Goal: Information Seeking & Learning: Learn about a topic

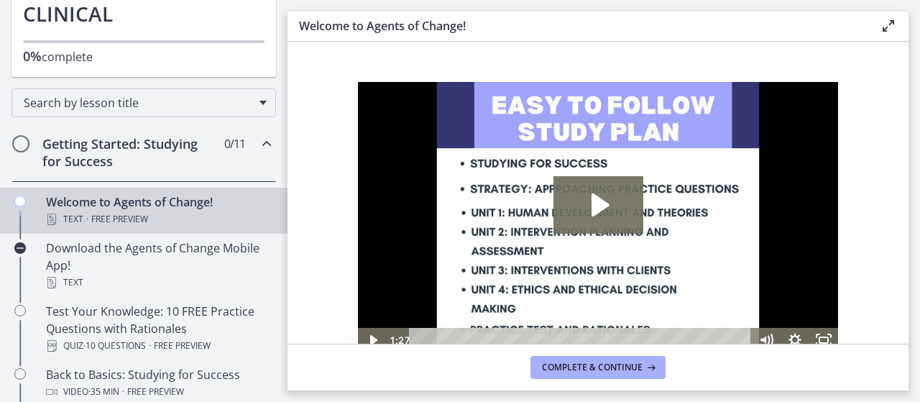
scroll to position [144, 0]
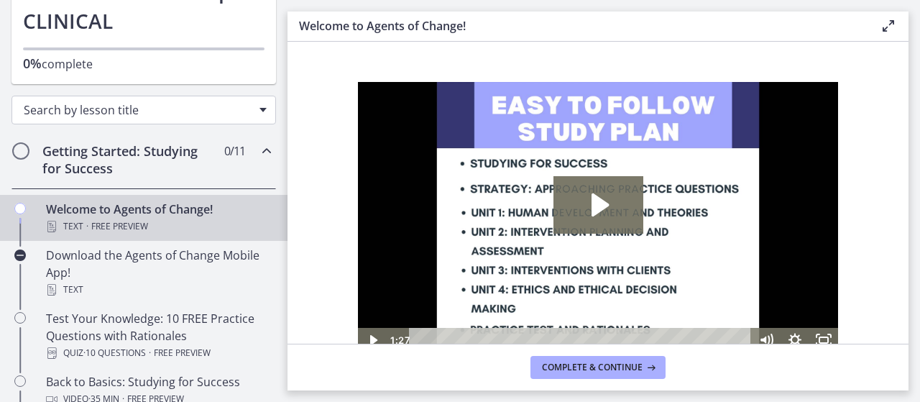
click at [86, 119] on div "Search by lesson title" at bounding box center [143, 110] width 264 height 29
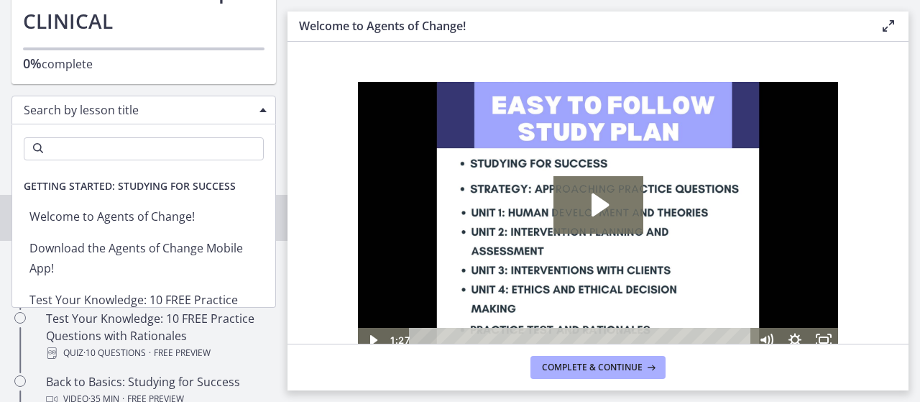
click at [96, 109] on span "Search by lesson title" at bounding box center [138, 110] width 228 height 16
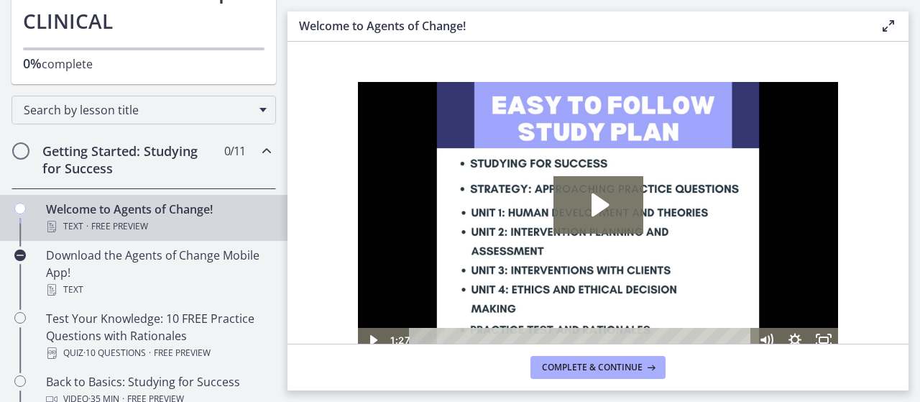
click at [198, 166] on h2 "Getting Started: Studying for Success" at bounding box center [129, 159] width 175 height 34
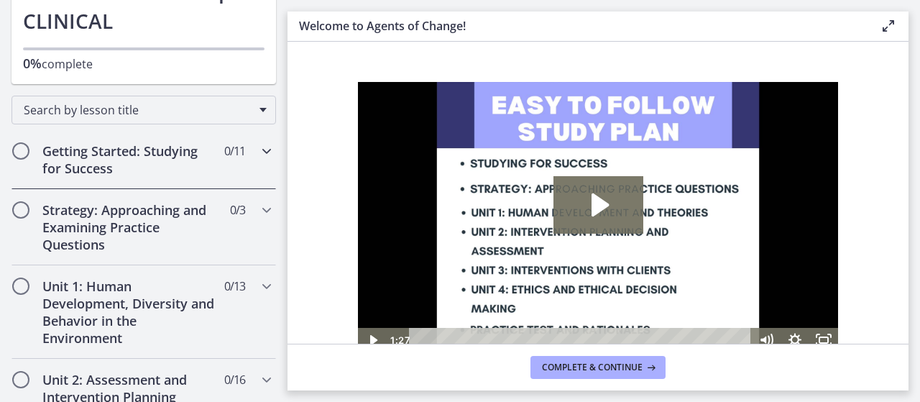
click at [198, 166] on h2 "Getting Started: Studying for Success" at bounding box center [129, 159] width 175 height 34
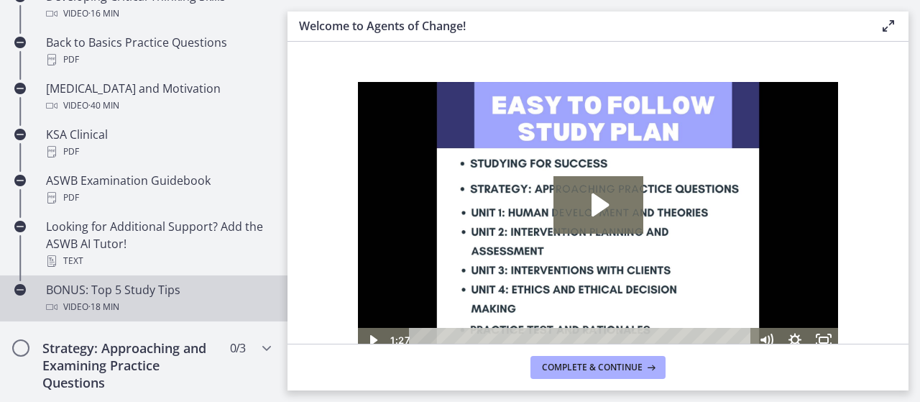
scroll to position [647, 0]
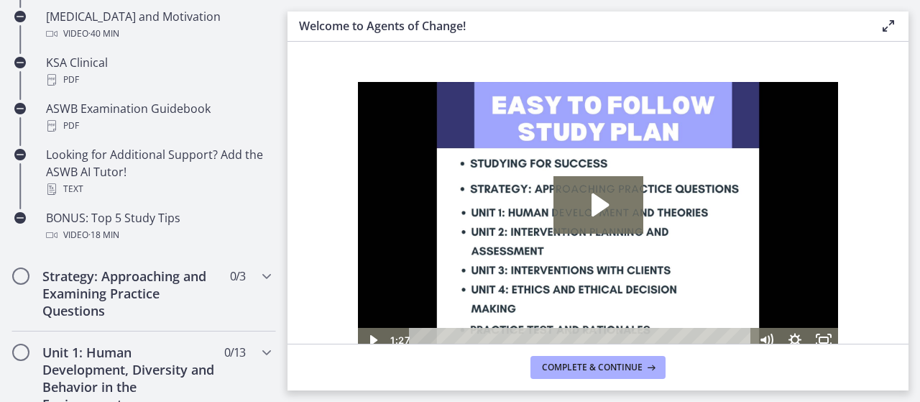
click at [159, 252] on li "BONUS: Top 5 Study Tips Video · 18 min" at bounding box center [143, 229] width 287 height 52
click at [162, 285] on h2 "Strategy: Approaching and Examining Practice Questions" at bounding box center [129, 293] width 175 height 52
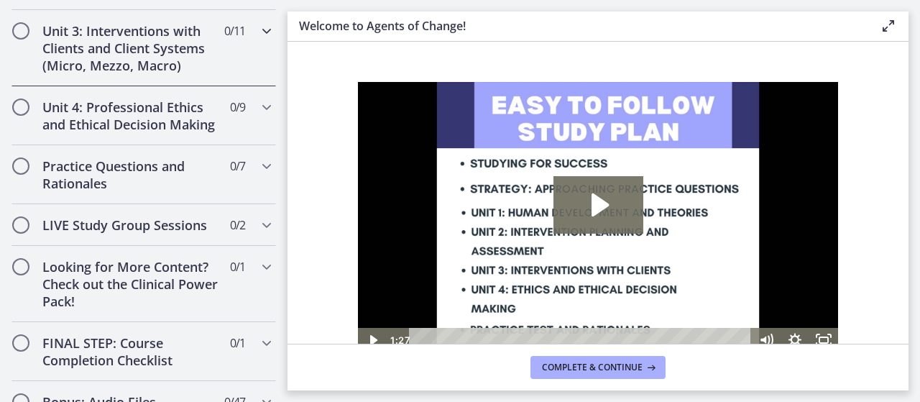
scroll to position [143, 0]
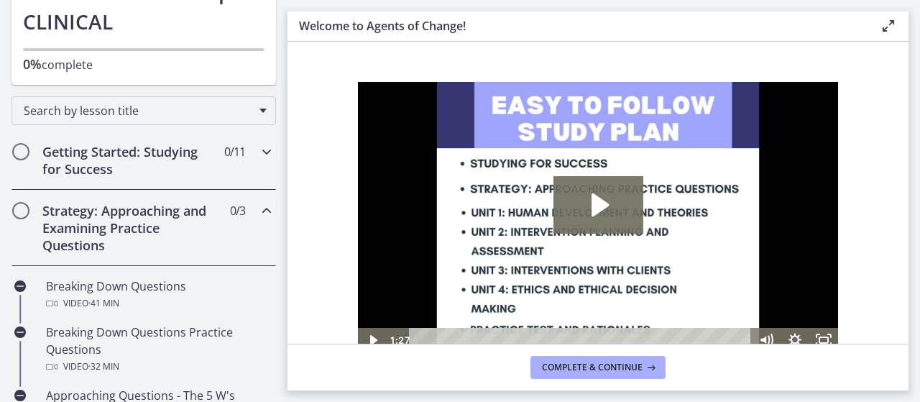
click at [148, 145] on h2 "Getting Started: Studying for Success" at bounding box center [129, 160] width 175 height 34
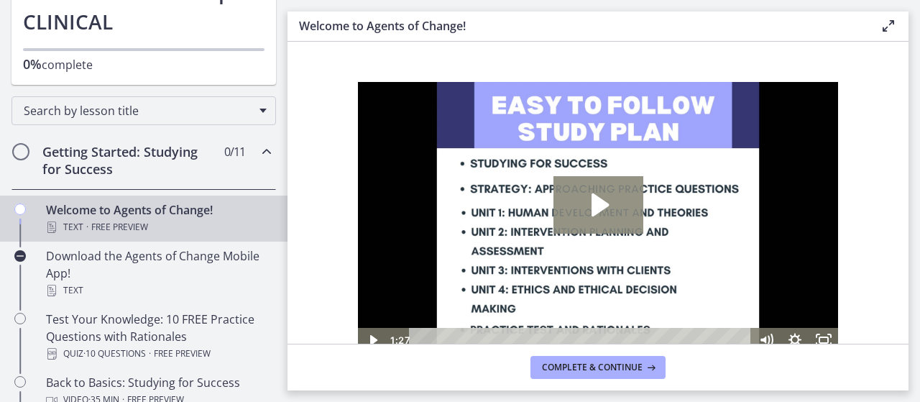
click at [599, 206] on icon "Play Video: c1o6hcmjueu5qasqsu00.mp4" at bounding box center [599, 204] width 17 height 23
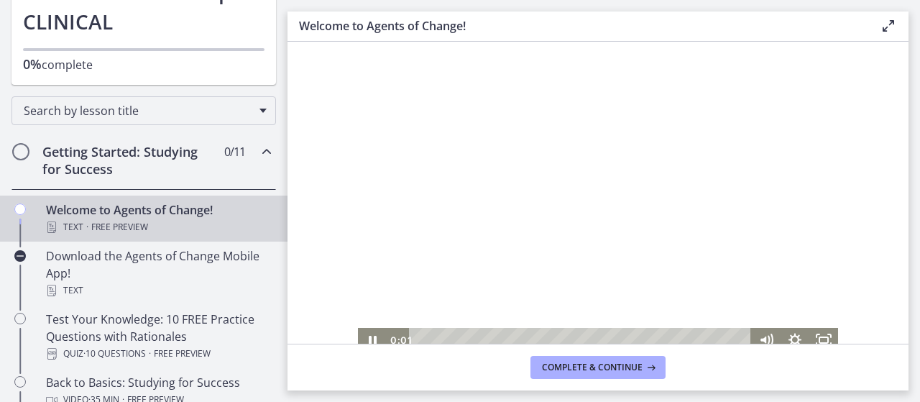
click at [477, 246] on div at bounding box center [598, 217] width 480 height 270
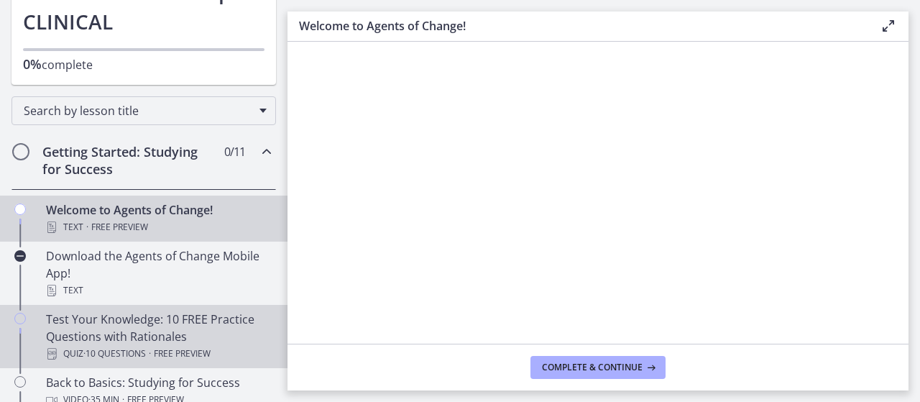
click at [171, 334] on div "Test Your Knowledge: 10 FREE Practice Questions with Rationales Quiz · 10 Quest…" at bounding box center [158, 336] width 224 height 52
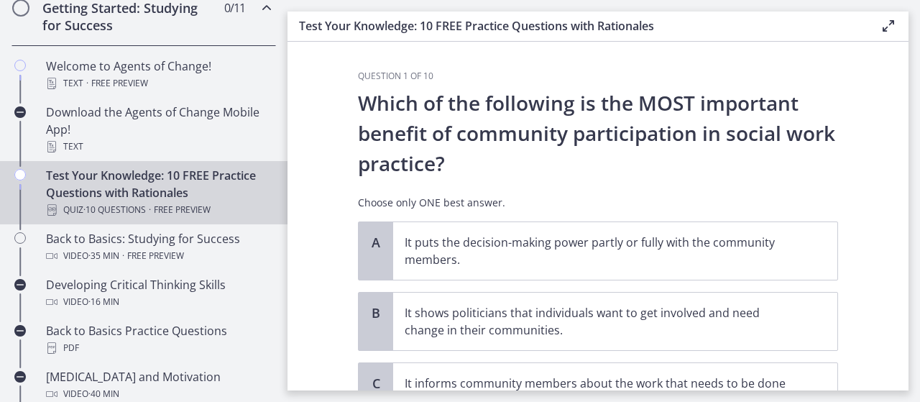
scroll to position [72, 0]
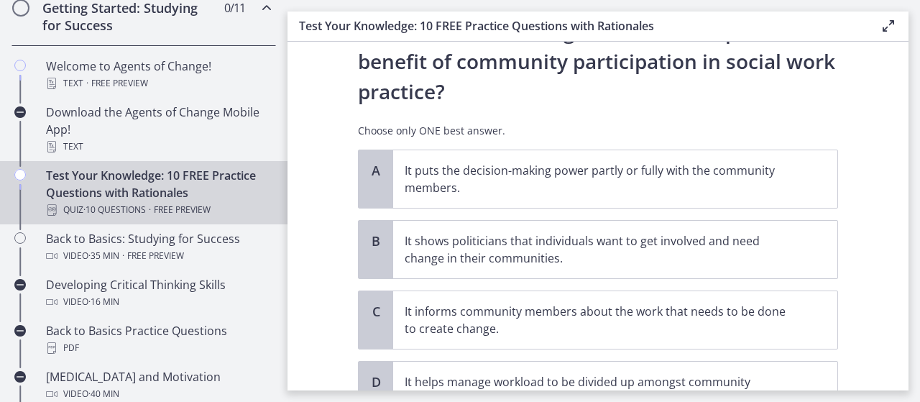
click at [886, 24] on icon at bounding box center [888, 25] width 17 height 17
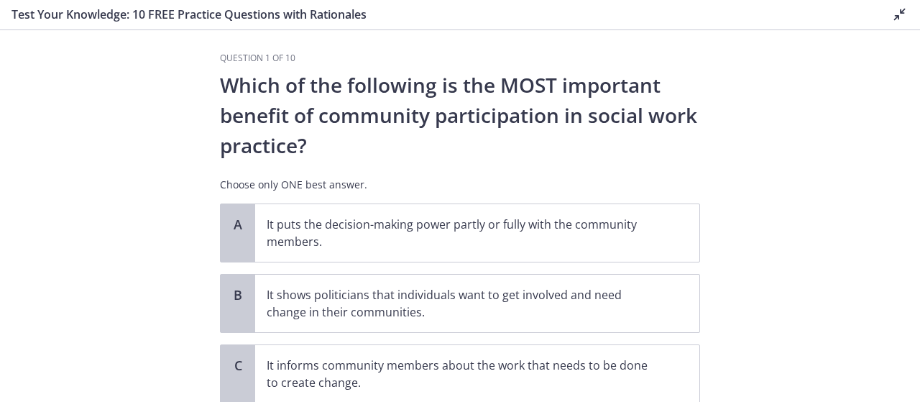
scroll to position [0, 0]
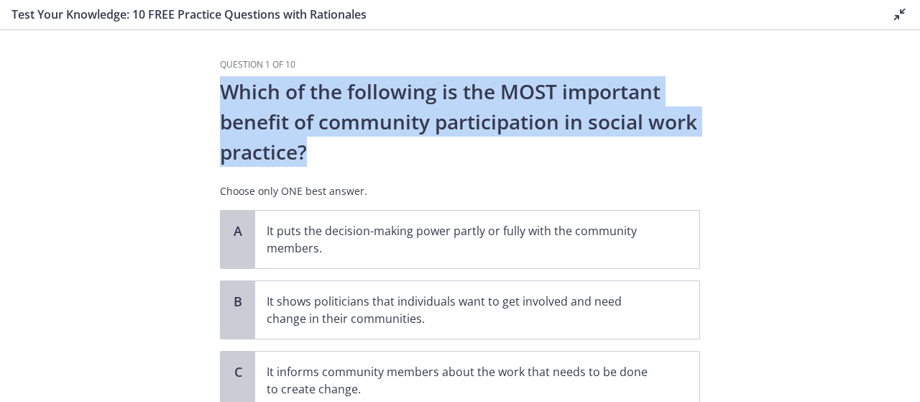
drag, startPoint x: 210, startPoint y: 85, endPoint x: 304, endPoint y: 142, distance: 110.3
click at [303, 142] on div "Question 1 of 10 Which of the following is the MOST important benefit of commun…" at bounding box center [459, 230] width 503 height 343
click at [331, 155] on p "Which of the following is the MOST important benefit of community participation…" at bounding box center [460, 121] width 480 height 91
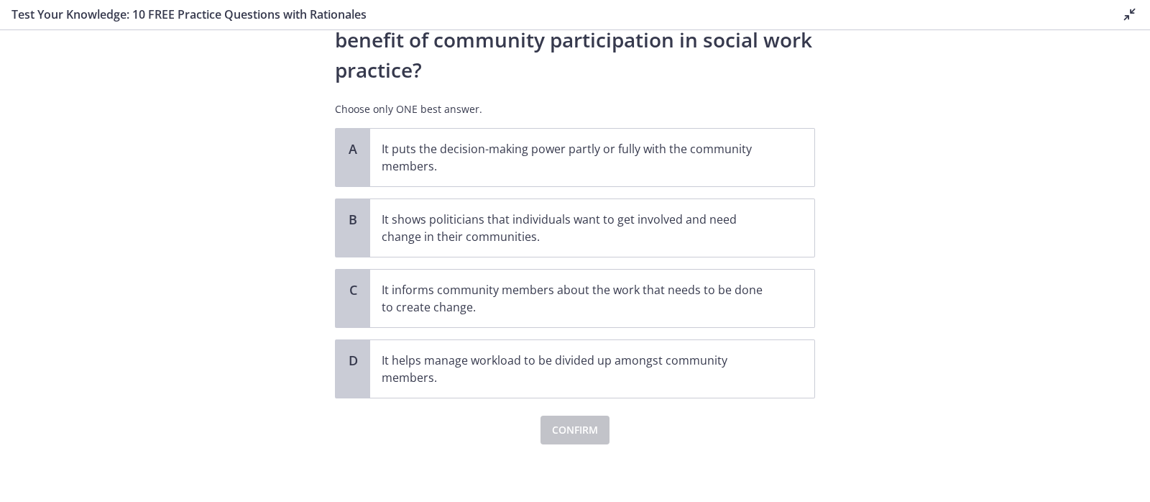
scroll to position [80, 0]
drag, startPoint x: 919, startPoint y: 8, endPoint x: 793, endPoint y: 71, distance: 140.7
click at [793, 71] on p "Which of the following is the MOST important benefit of community participation…" at bounding box center [575, 41] width 480 height 91
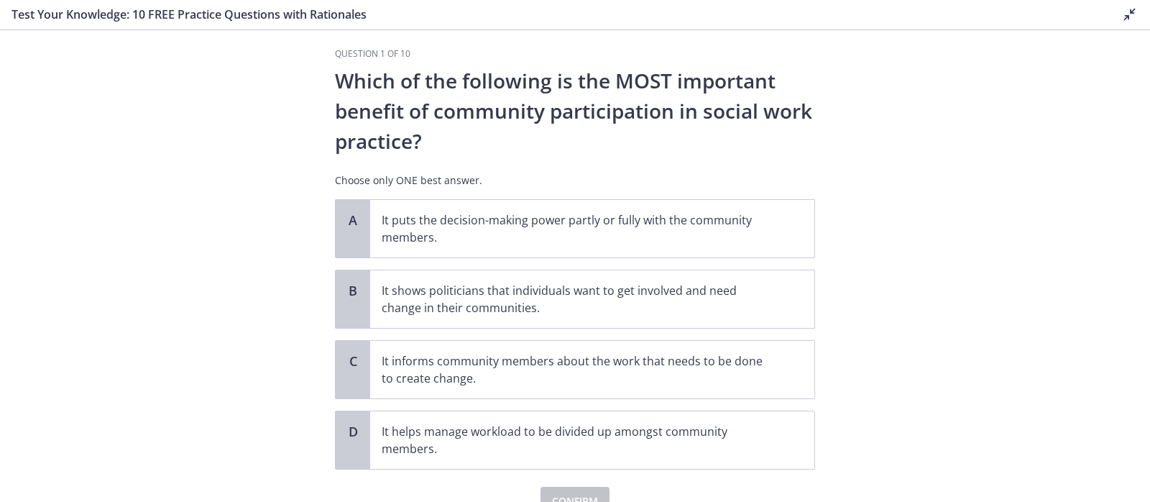
scroll to position [0, 0]
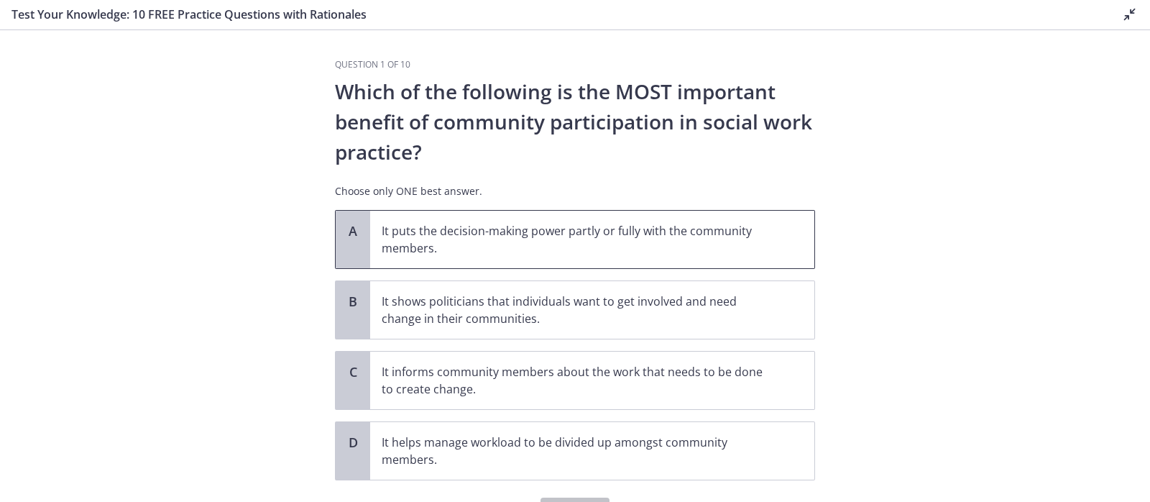
click at [716, 224] on p "It puts the decision-making power partly or fully with the community members." at bounding box center [578, 239] width 392 height 34
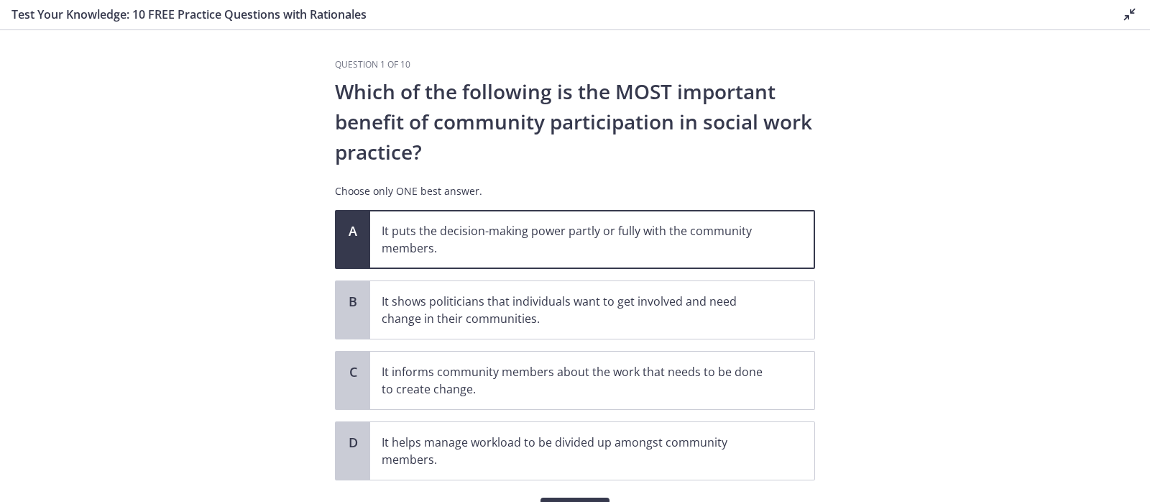
scroll to position [80, 0]
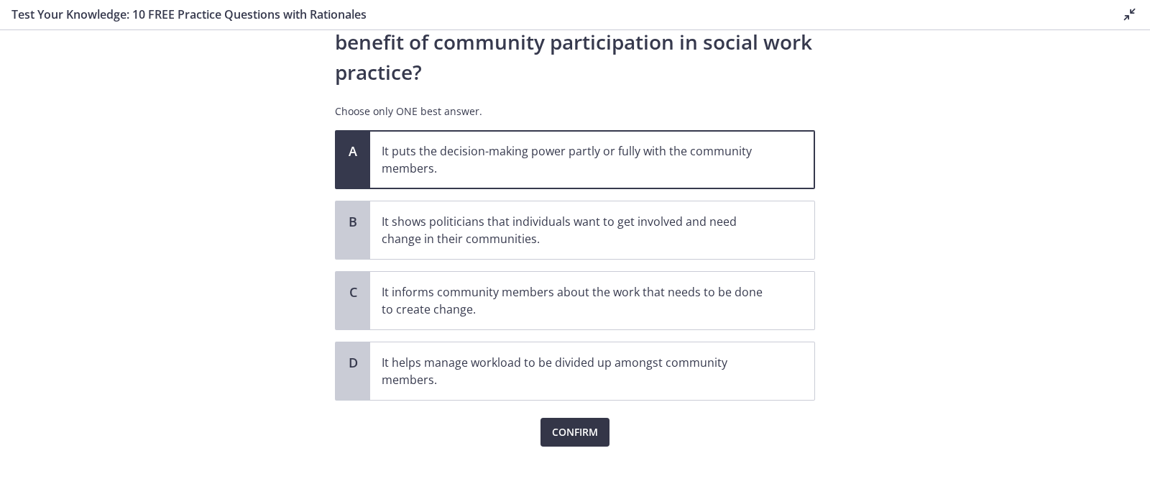
click at [580, 401] on span "Confirm" at bounding box center [575, 431] width 46 height 17
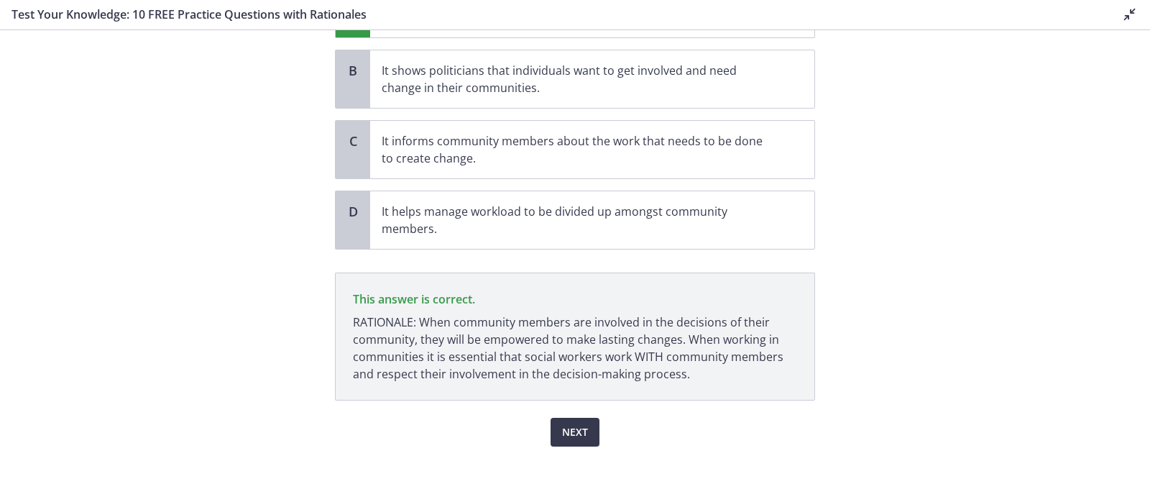
scroll to position [141, 0]
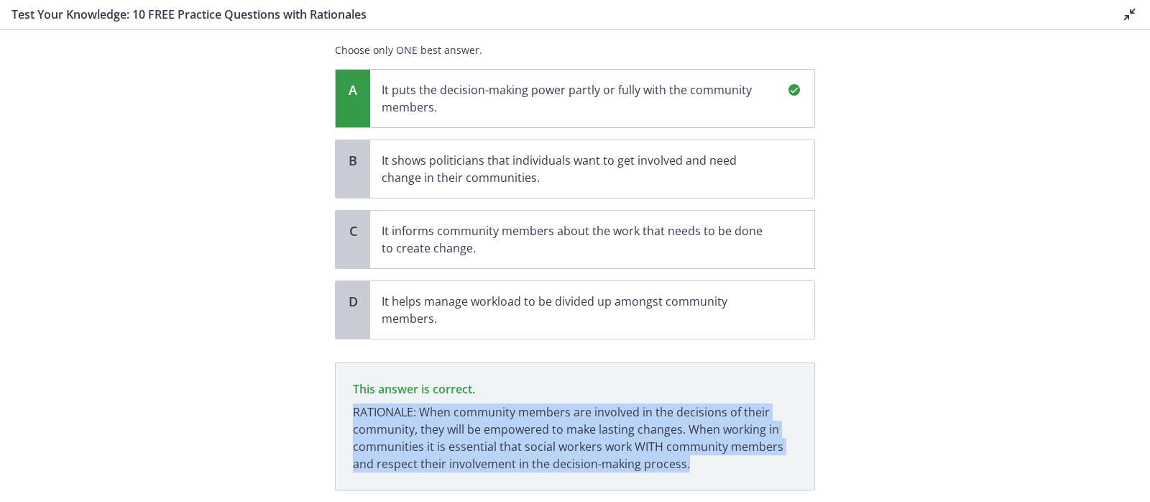
drag, startPoint x: 344, startPoint y: 410, endPoint x: 693, endPoint y: 477, distance: 355.6
click at [693, 401] on p "This answer is correct. RATIONALE: When community members are involved in the d…" at bounding box center [575, 426] width 480 height 128
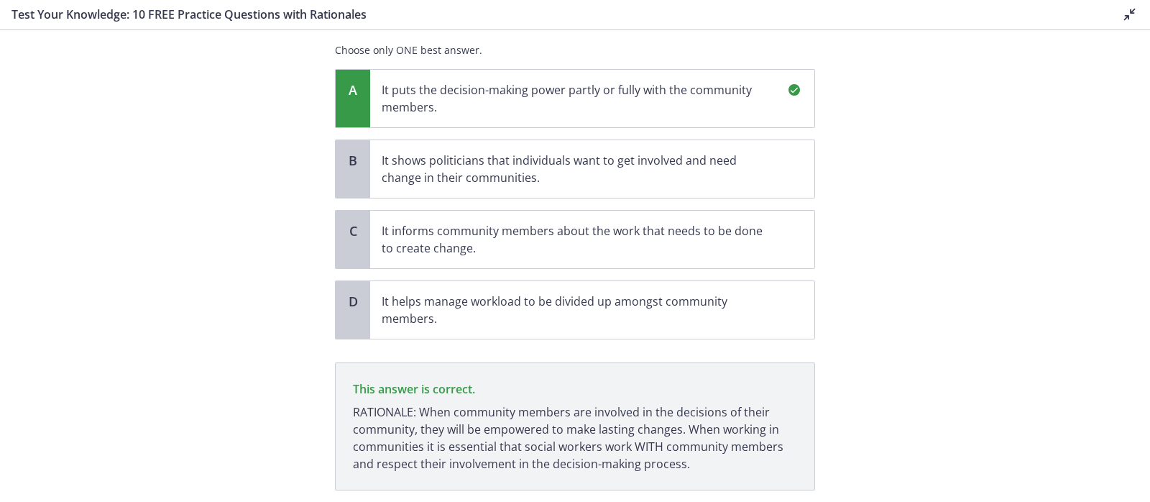
click at [43, 126] on section "Question 1 of 10 Which of the following is the MOST important benefit of commun…" at bounding box center [575, 265] width 1150 height 471
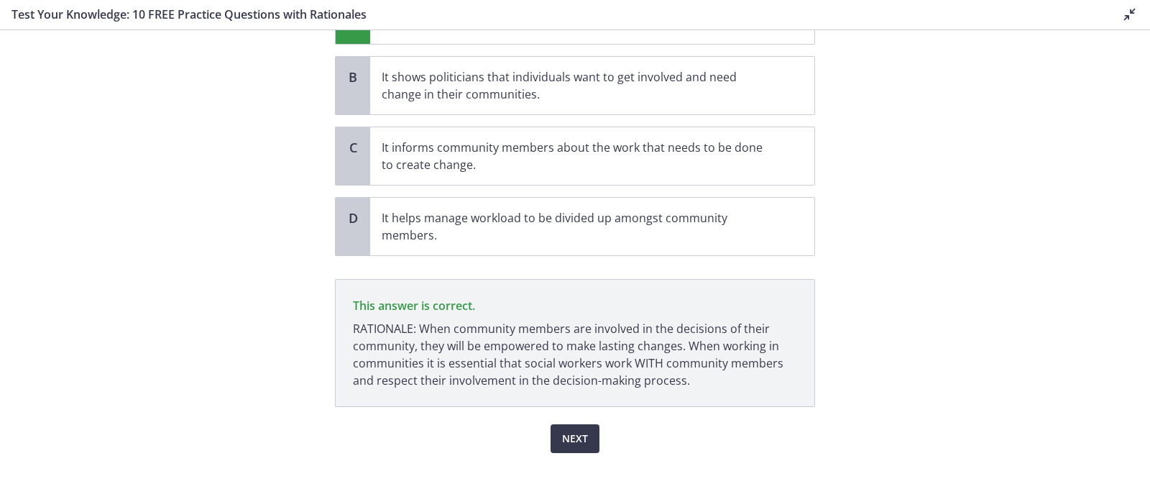
scroll to position [231, 0]
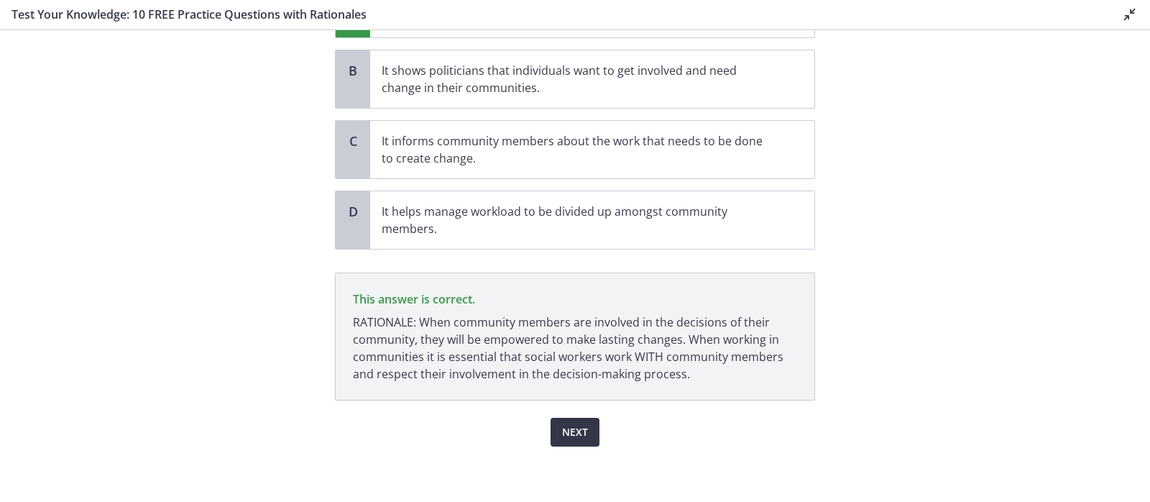
click at [565, 401] on span "Next" at bounding box center [575, 431] width 26 height 17
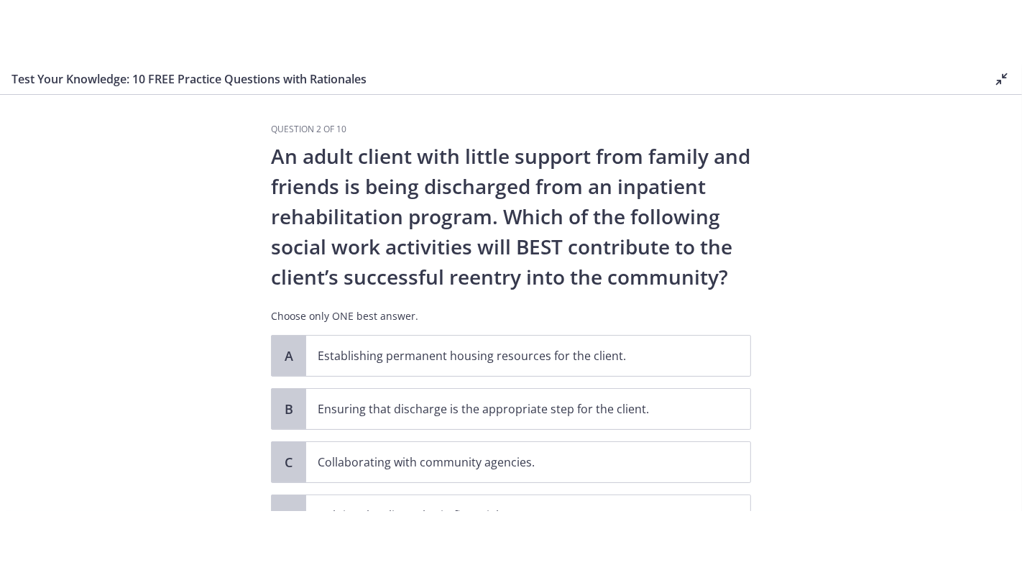
scroll to position [286, 0]
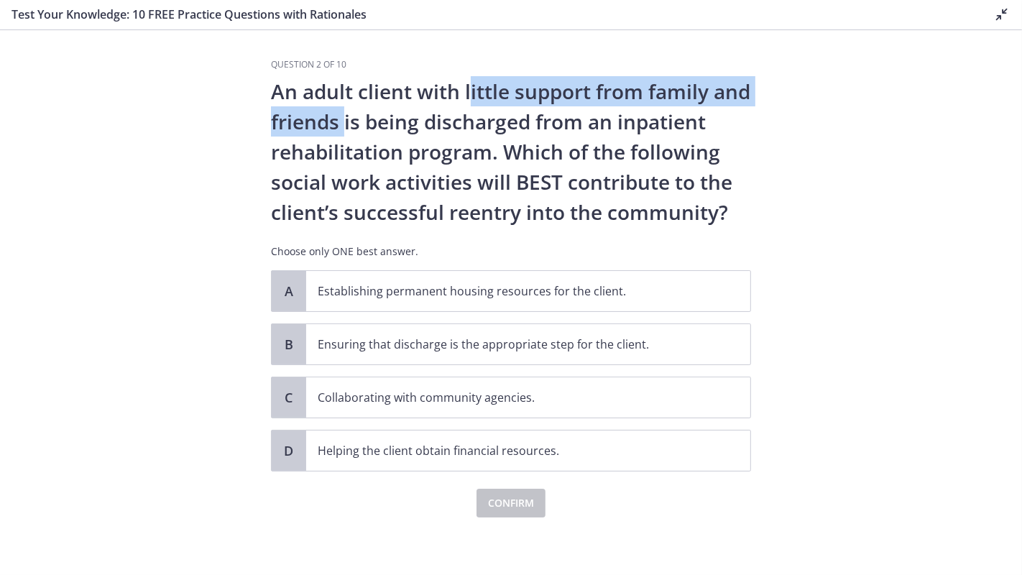
drag, startPoint x: 471, startPoint y: 97, endPoint x: 377, endPoint y: 121, distance: 96.4
click at [377, 121] on p "An adult client with little support from family and friends is being discharged…" at bounding box center [511, 151] width 480 height 151
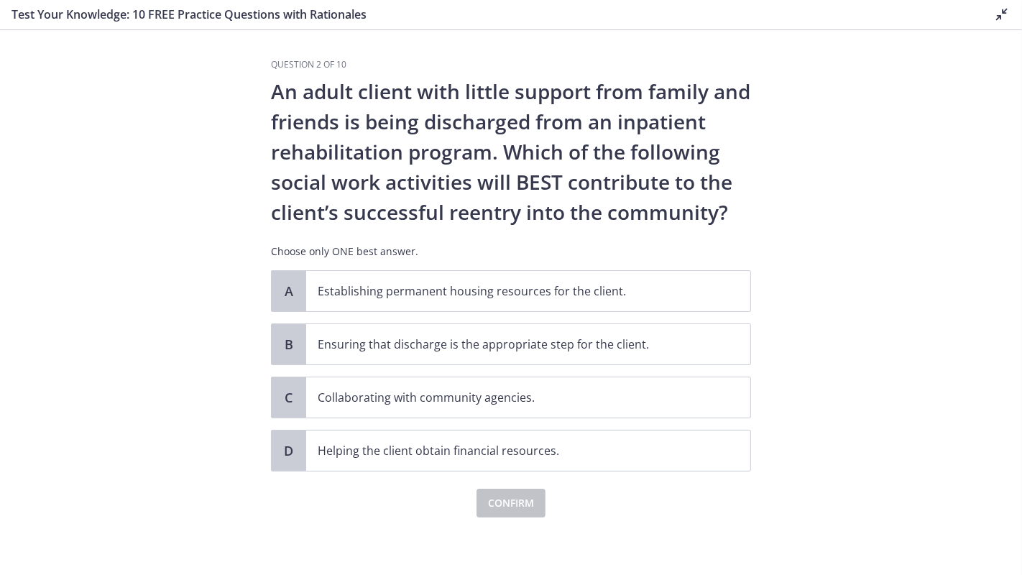
click at [442, 121] on p "An adult client with little support from family and friends is being discharged…" at bounding box center [511, 151] width 480 height 151
drag, startPoint x: 390, startPoint y: 124, endPoint x: 543, endPoint y: 133, distance: 152.6
click at [543, 133] on p "An adult client with little support from family and friends is being discharged…" at bounding box center [511, 151] width 480 height 151
drag, startPoint x: 595, startPoint y: 124, endPoint x: 611, endPoint y: 121, distance: 16.1
click at [599, 124] on p "An adult client with little support from family and friends is being discharged…" at bounding box center [511, 151] width 480 height 151
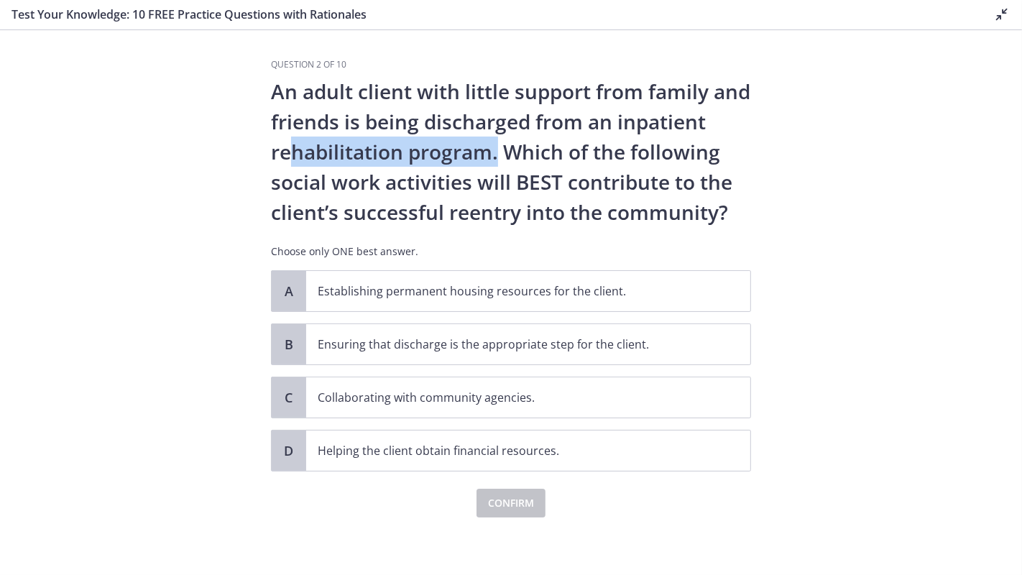
drag, startPoint x: 275, startPoint y: 152, endPoint x: 489, endPoint y: 154, distance: 214.1
click at [489, 154] on p "An adult client with little support from family and friends is being discharged…" at bounding box center [511, 151] width 480 height 151
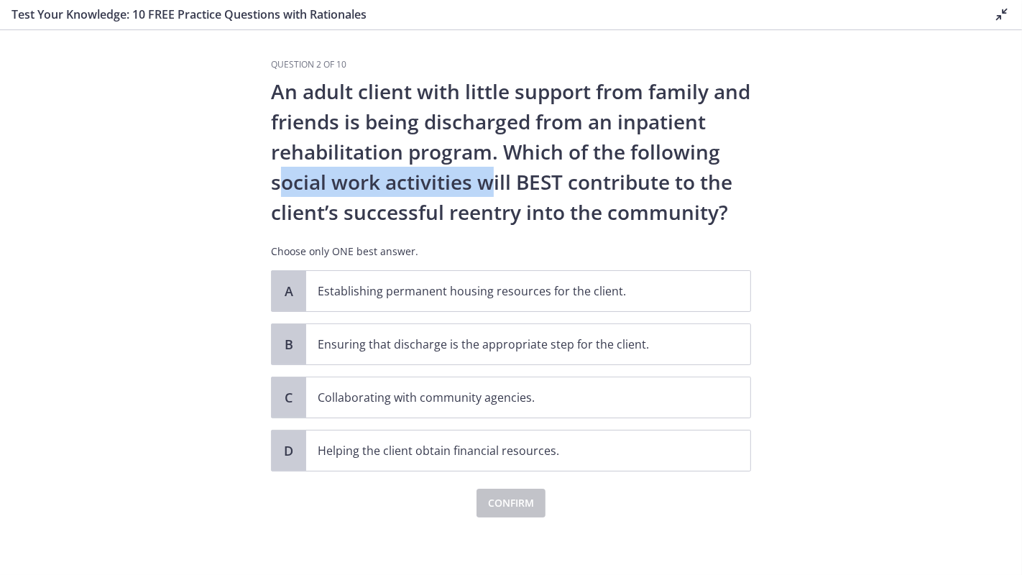
drag, startPoint x: 261, startPoint y: 190, endPoint x: 475, endPoint y: 194, distance: 214.2
click at [475, 194] on div "Question 2 of 10 An adult client with little support from family and friends is…" at bounding box center [510, 317] width 503 height 516
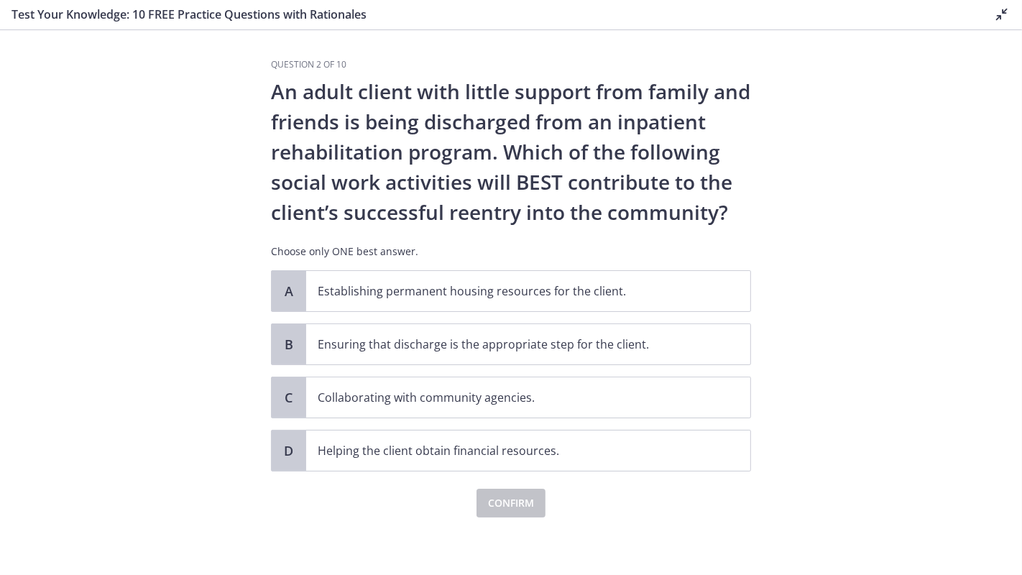
click at [654, 207] on p "An adult client with little support from family and friends is being discharged…" at bounding box center [511, 151] width 480 height 151
drag, startPoint x: 348, startPoint y: 222, endPoint x: 495, endPoint y: 221, distance: 147.3
click at [495, 221] on p "An adult client with little support from family and friends is being discharged…" at bounding box center [511, 151] width 480 height 151
click at [818, 224] on section "Question 2 of 10 An adult client with little support from family and friends is…" at bounding box center [511, 302] width 1022 height 545
click at [579, 390] on p "Collaborating with community agencies." at bounding box center [514, 397] width 392 height 17
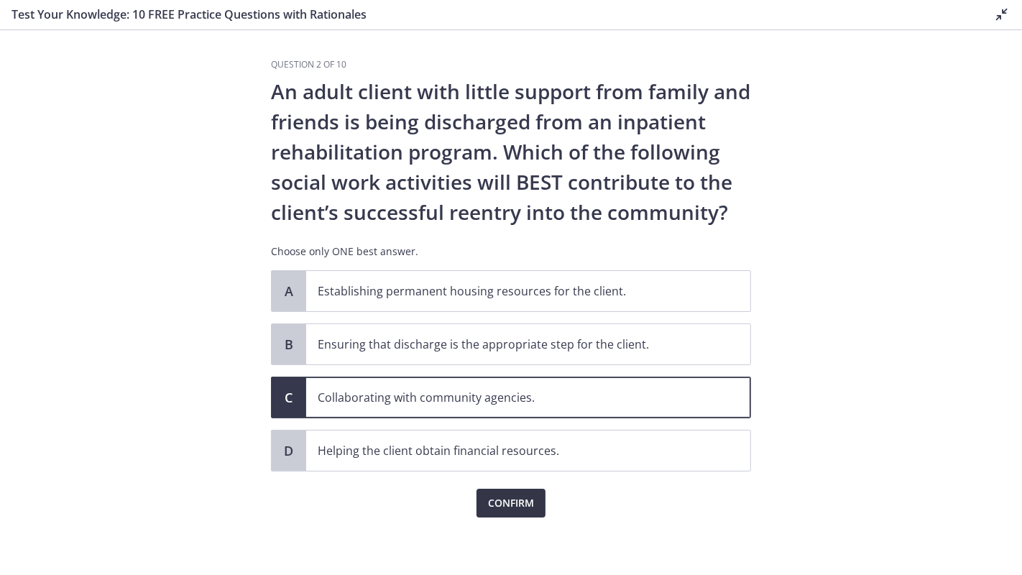
click at [511, 401] on span "Confirm" at bounding box center [511, 502] width 46 height 17
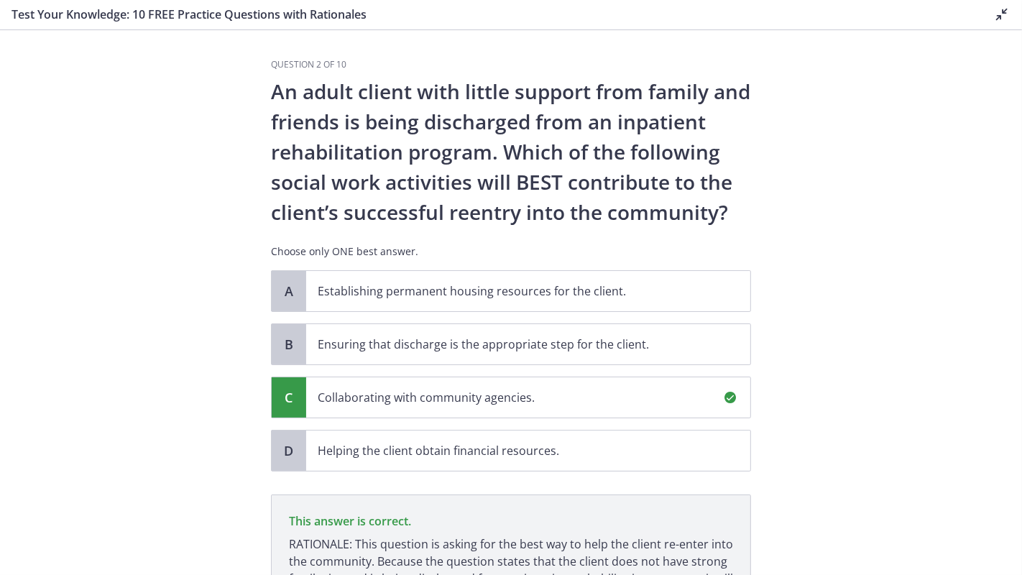
scroll to position [166, 0]
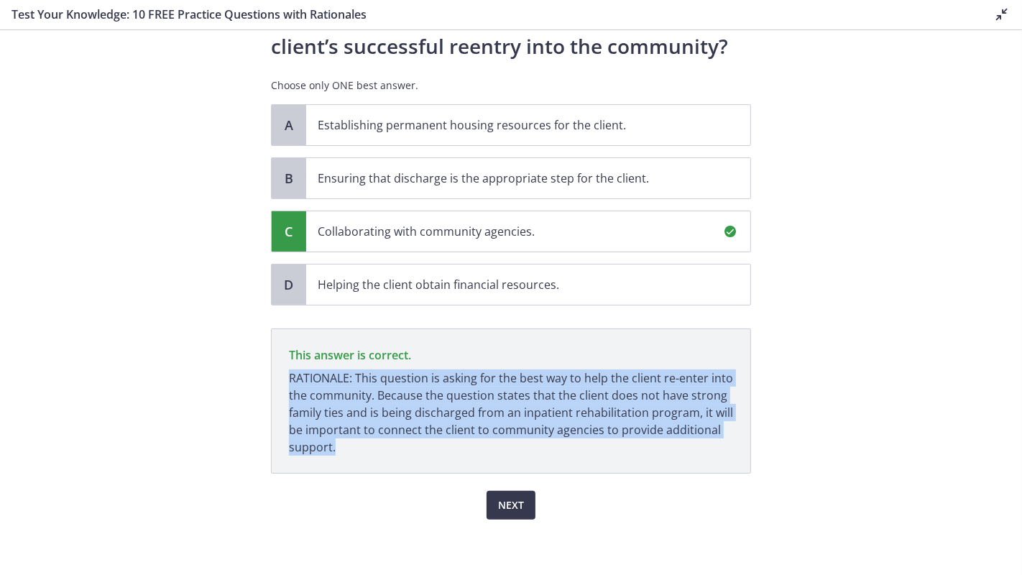
drag, startPoint x: 282, startPoint y: 374, endPoint x: 333, endPoint y: 448, distance: 89.9
click at [333, 401] on p "This answer is correct. RATIONALE: This question is asking for the best way to …" at bounding box center [511, 400] width 480 height 145
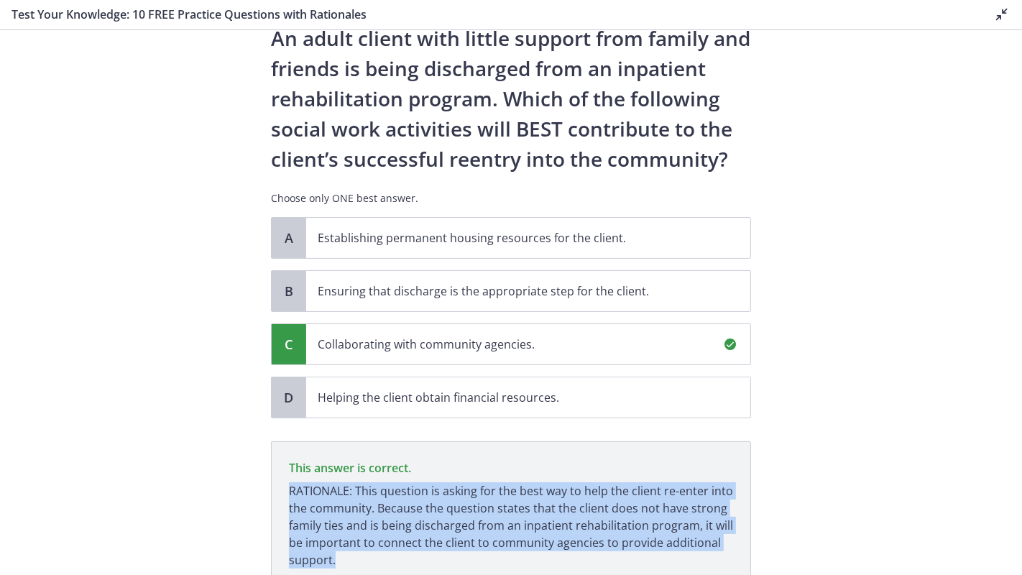
scroll to position [6, 0]
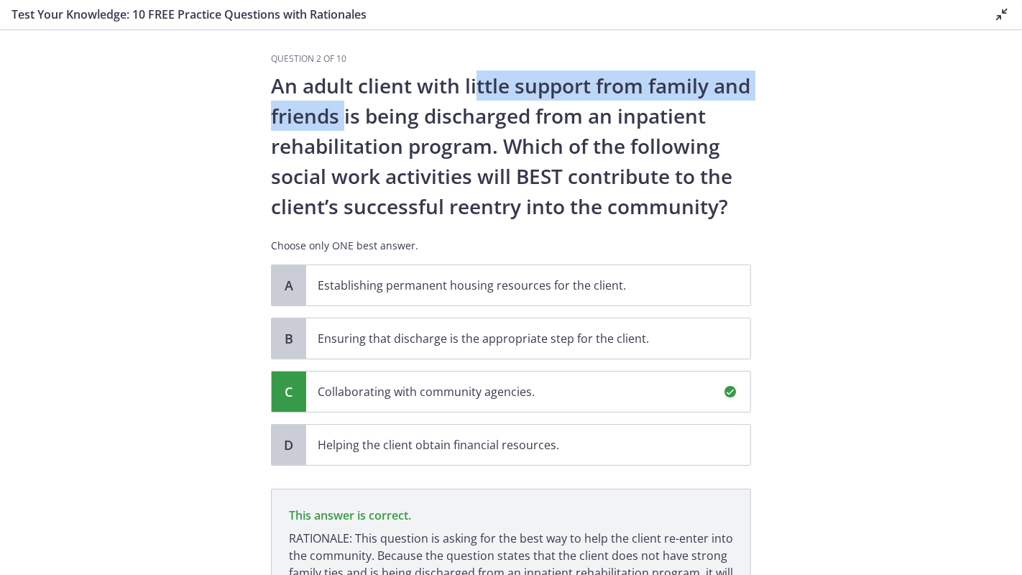
drag, startPoint x: 468, startPoint y: 81, endPoint x: 375, endPoint y: 117, distance: 99.4
click at [375, 117] on p "An adult client with little support from family and friends is being discharged…" at bounding box center [511, 145] width 480 height 151
drag, startPoint x: 461, startPoint y: 78, endPoint x: 377, endPoint y: 121, distance: 95.4
click at [377, 121] on p "An adult client with little support from family and friends is being discharged…" at bounding box center [511, 145] width 480 height 151
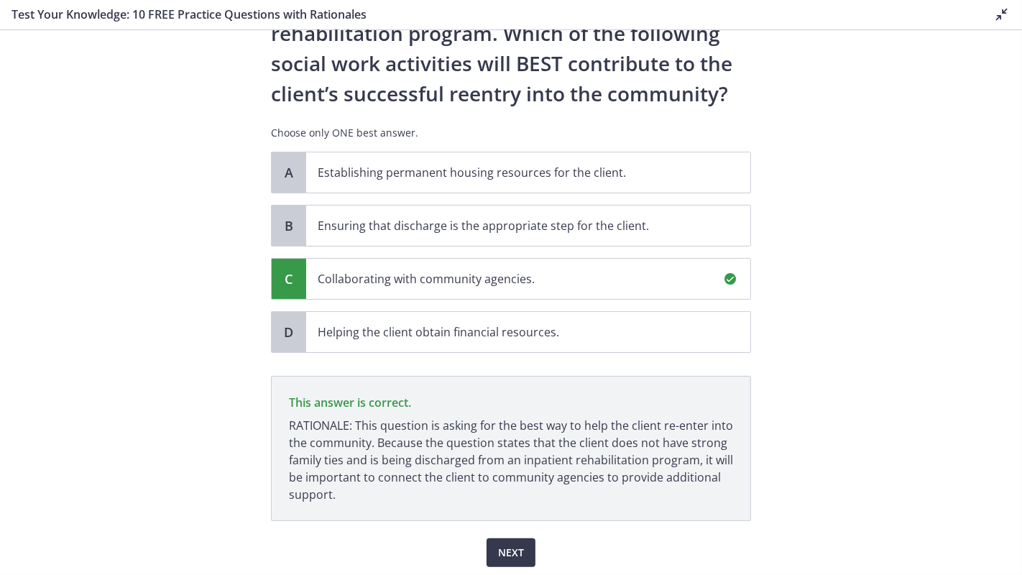
scroll to position [166, 0]
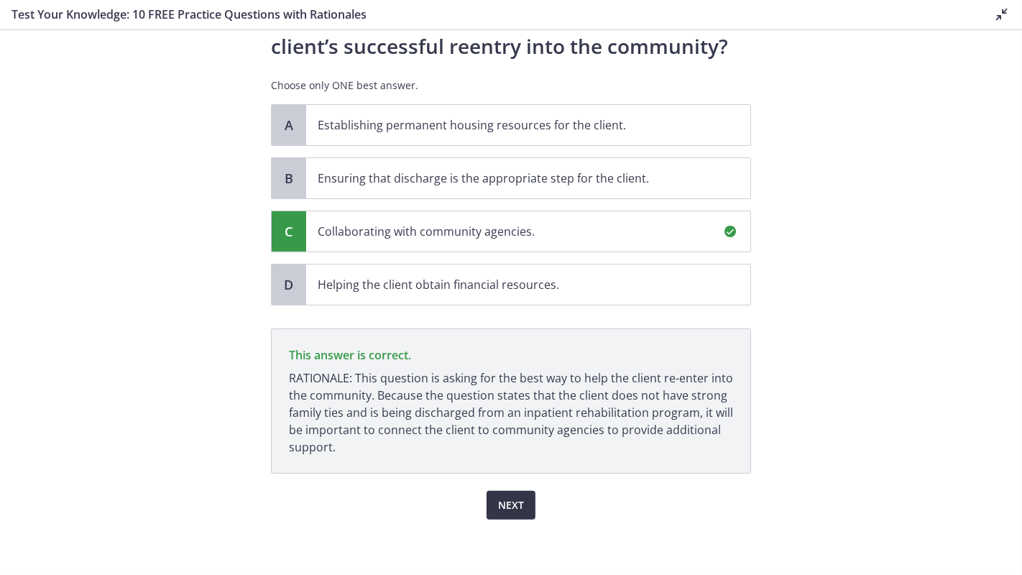
click at [502, 401] on button "Next" at bounding box center [510, 505] width 49 height 29
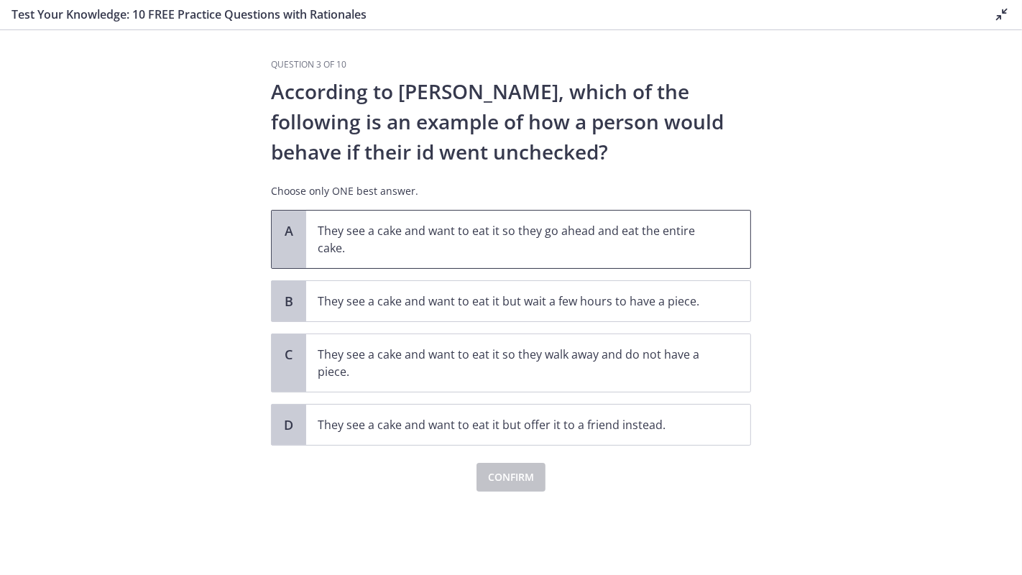
click at [349, 237] on p "They see a cake and want to eat it so they go ahead and eat the entire cake." at bounding box center [514, 239] width 392 height 34
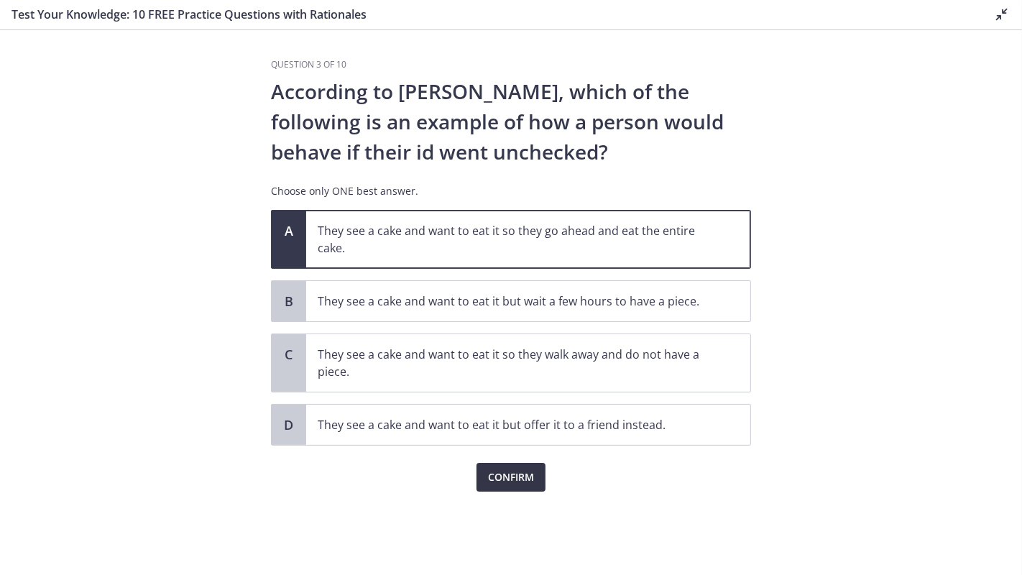
click at [509, 401] on span "Confirm" at bounding box center [511, 476] width 46 height 17
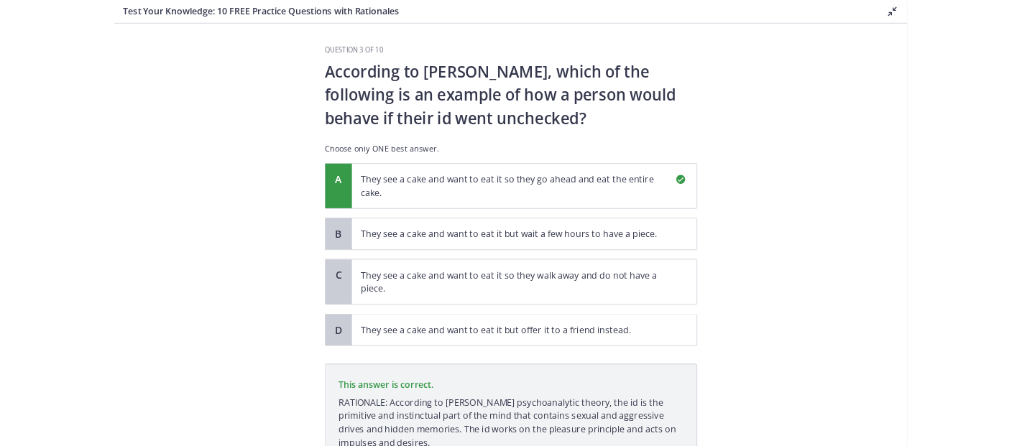
scroll to position [123, 0]
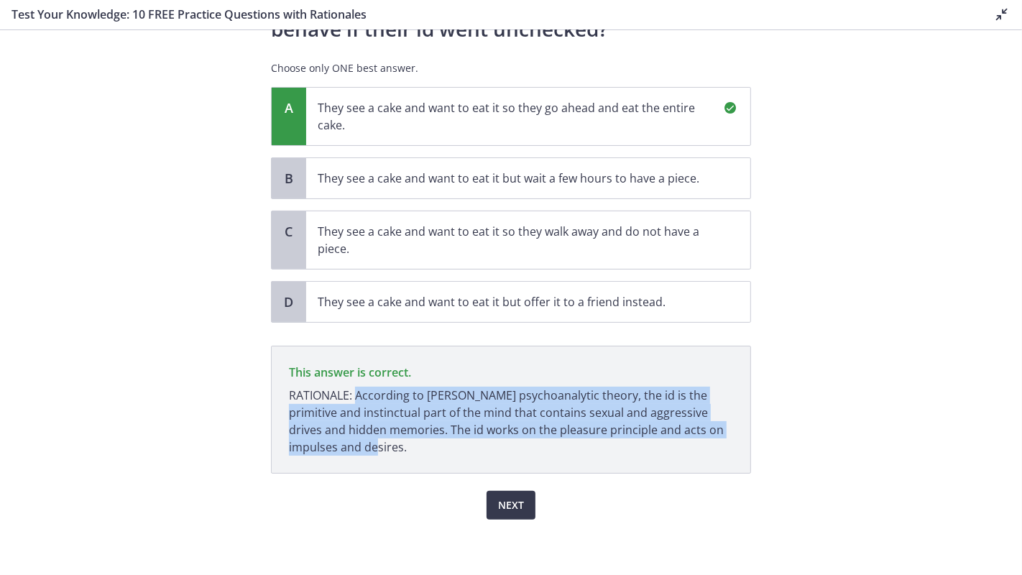
drag, startPoint x: 353, startPoint y: 394, endPoint x: 359, endPoint y: 446, distance: 52.9
click at [359, 401] on p "RATIONALE: According to [PERSON_NAME] psychoanalytic theory, the id is the prim…" at bounding box center [511, 421] width 444 height 69
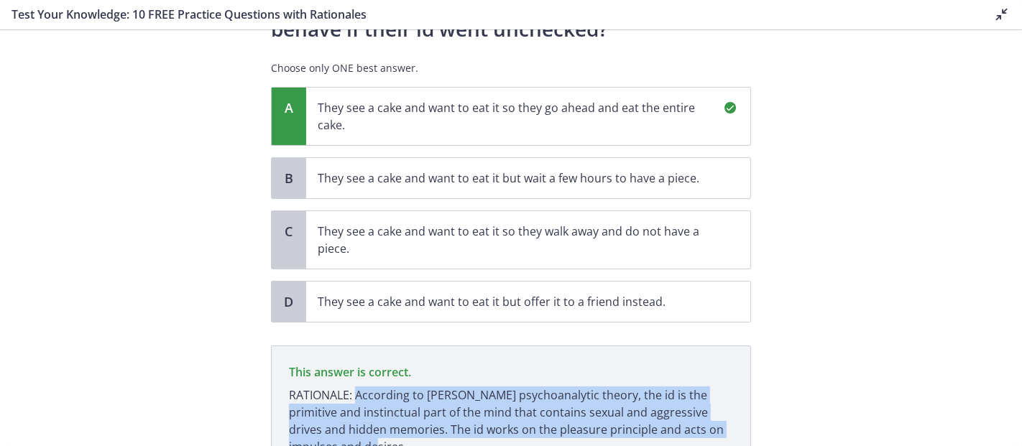
scroll to position [203, 0]
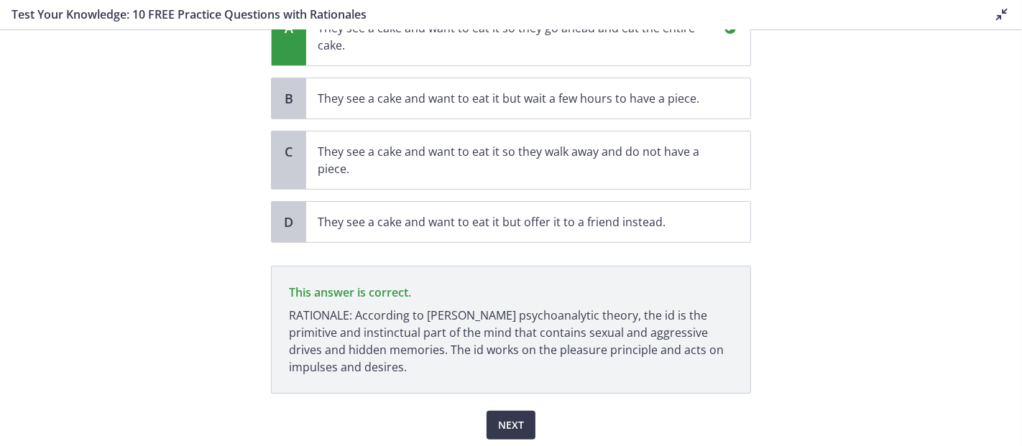
click at [857, 200] on section "Question 3 of 10 According to [PERSON_NAME], which of the following is an examp…" at bounding box center [511, 238] width 1022 height 416
click at [504, 401] on span "Next" at bounding box center [511, 425] width 26 height 17
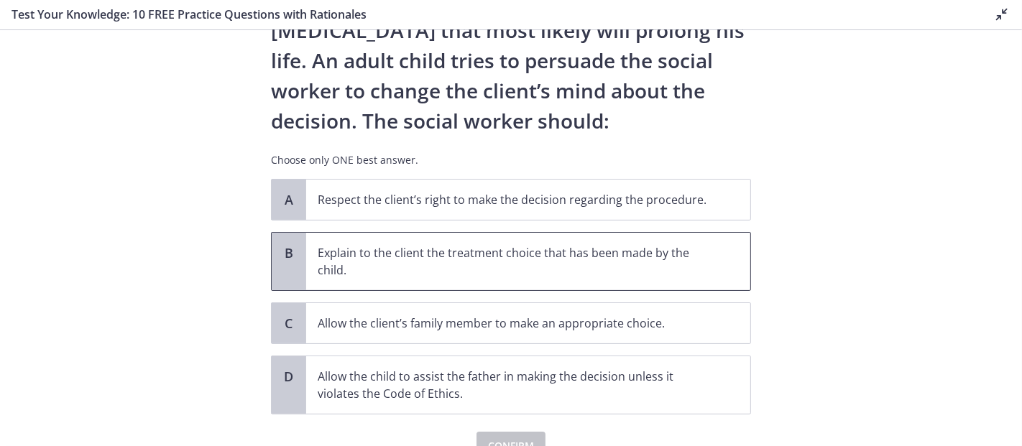
scroll to position [160, 0]
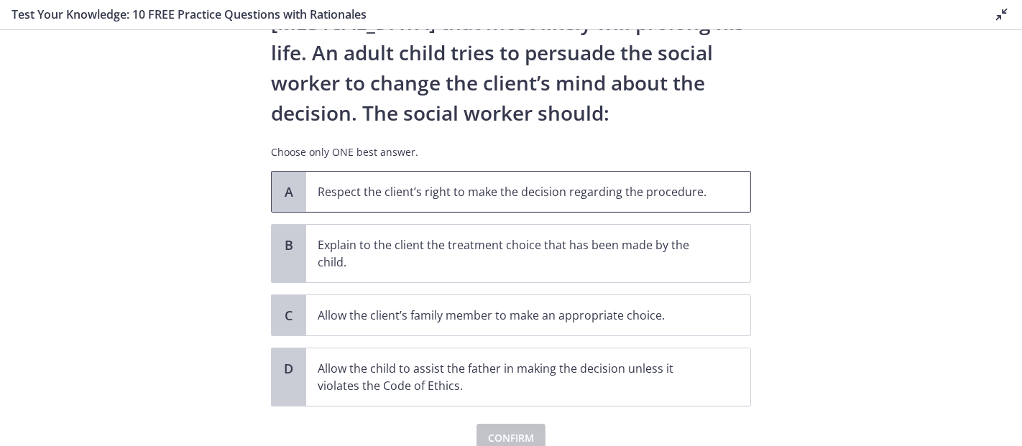
click at [493, 186] on p "Respect the client’s right to make the decision regarding the procedure." at bounding box center [514, 191] width 392 height 17
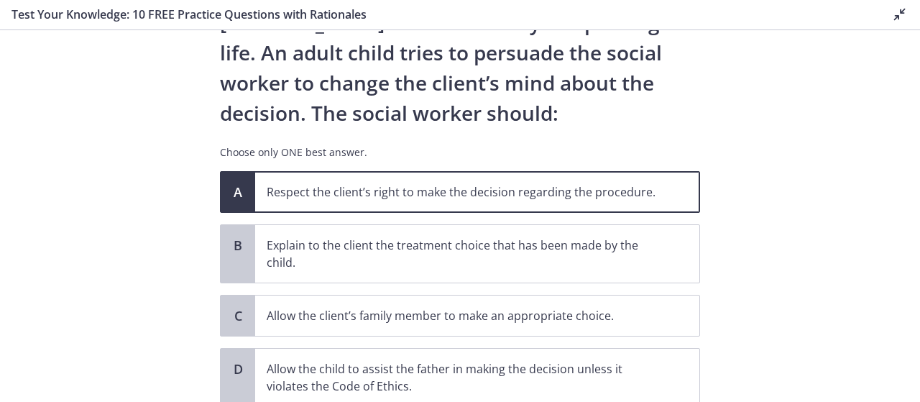
drag, startPoint x: 996, startPoint y: 1, endPoint x: 542, endPoint y: 112, distance: 467.4
click at [545, 111] on p "A nursing home social worker is assessing a client who is oriented and alert. T…" at bounding box center [460, 22] width 480 height 211
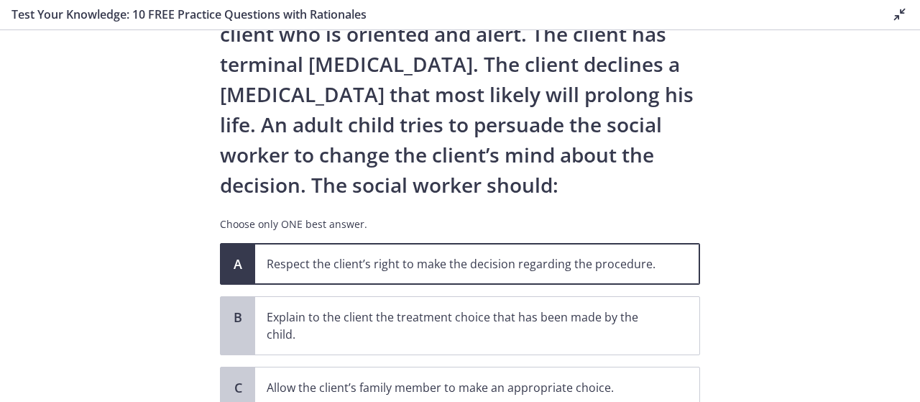
scroll to position [16, 0]
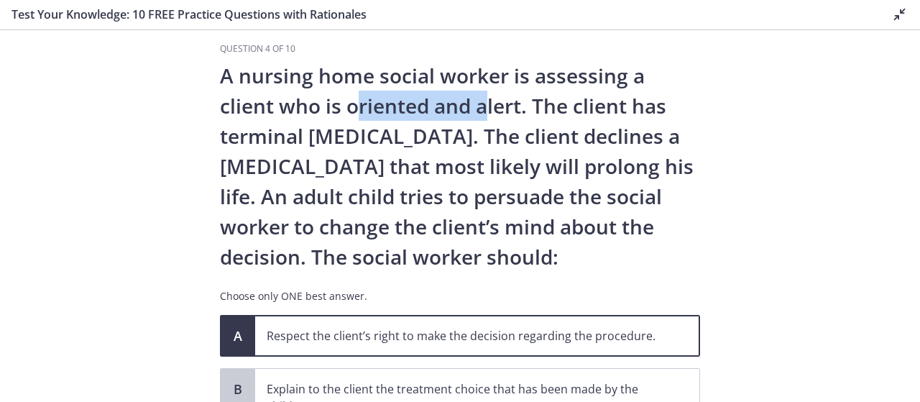
drag, startPoint x: 350, startPoint y: 108, endPoint x: 482, endPoint y: 102, distance: 132.3
click at [482, 102] on p "A nursing home social worker is assessing a client who is oriented and alert. T…" at bounding box center [460, 165] width 480 height 211
click at [455, 124] on p "A nursing home social worker is assessing a client who is oriented and alert. T…" at bounding box center [460, 165] width 480 height 211
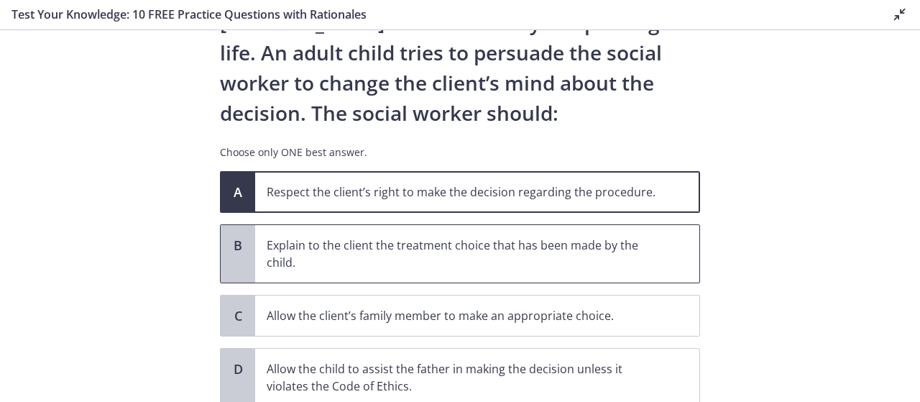
scroll to position [268, 0]
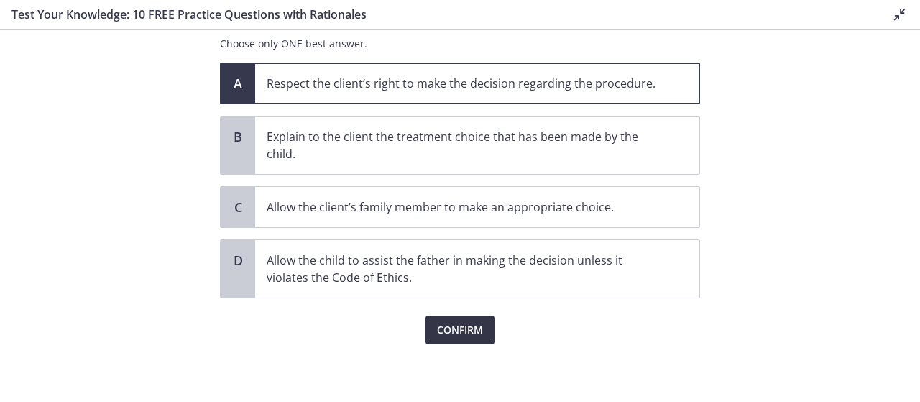
click at [452, 327] on span "Confirm" at bounding box center [460, 329] width 46 height 17
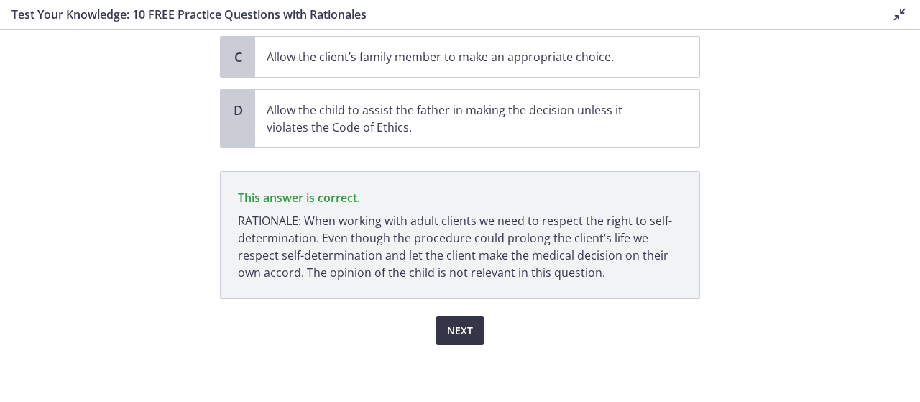
scroll to position [419, 0]
click at [320, 237] on p "RATIONALE: When working with adult clients we need to respect the right to self…" at bounding box center [460, 245] width 444 height 69
drag, startPoint x: 318, startPoint y: 238, endPoint x: 402, endPoint y: 239, distance: 84.1
click at [402, 239] on p "RATIONALE: When working with adult clients we need to respect the right to self…" at bounding box center [460, 245] width 444 height 69
click at [297, 272] on p "RATIONALE: When working with adult clients we need to respect the right to self…" at bounding box center [460, 245] width 444 height 69
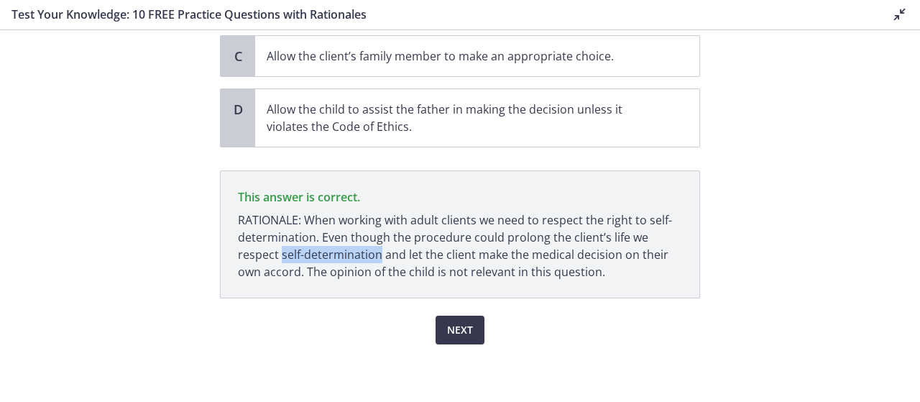
drag, startPoint x: 276, startPoint y: 258, endPoint x: 371, endPoint y: 249, distance: 96.0
click at [371, 249] on p "RATIONALE: When working with adult clients we need to respect the right to self…" at bounding box center [460, 245] width 444 height 69
click at [632, 265] on p "RATIONALE: When working with adult clients we need to respect the right to self…" at bounding box center [460, 245] width 444 height 69
drag, startPoint x: 457, startPoint y: 326, endPoint x: 579, endPoint y: 297, distance: 125.5
drag, startPoint x: 579, startPoint y: 297, endPoint x: 451, endPoint y: 329, distance: 132.4
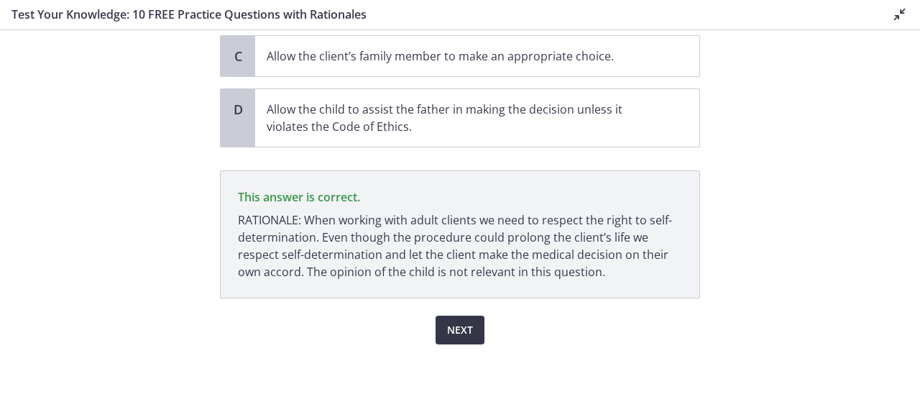
click at [517, 333] on div "Next" at bounding box center [460, 321] width 480 height 46
click at [447, 329] on span "Next" at bounding box center [460, 329] width 26 height 17
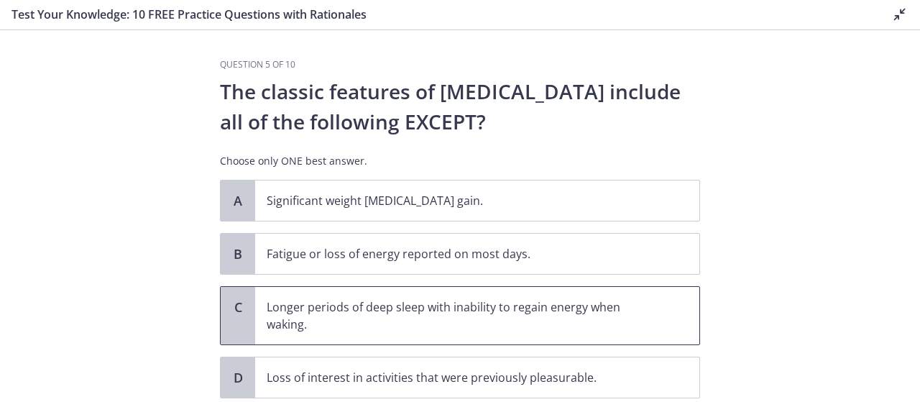
click at [404, 310] on p "Longer periods of deep sleep with inability to regain energy when waking." at bounding box center [463, 315] width 392 height 34
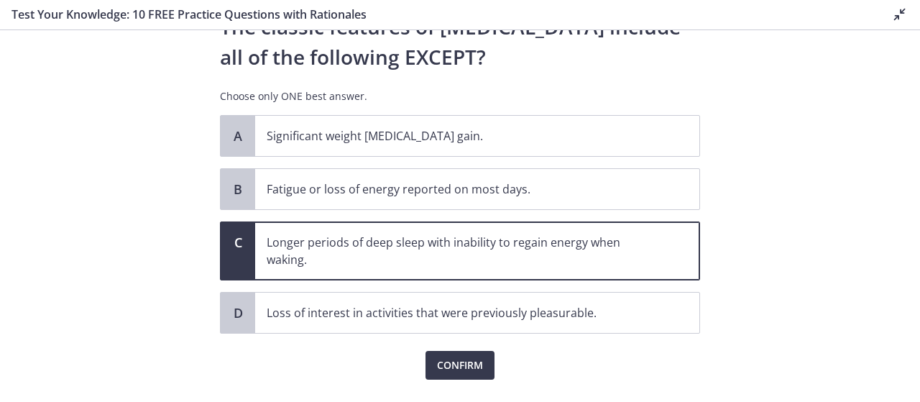
scroll to position [72, 0]
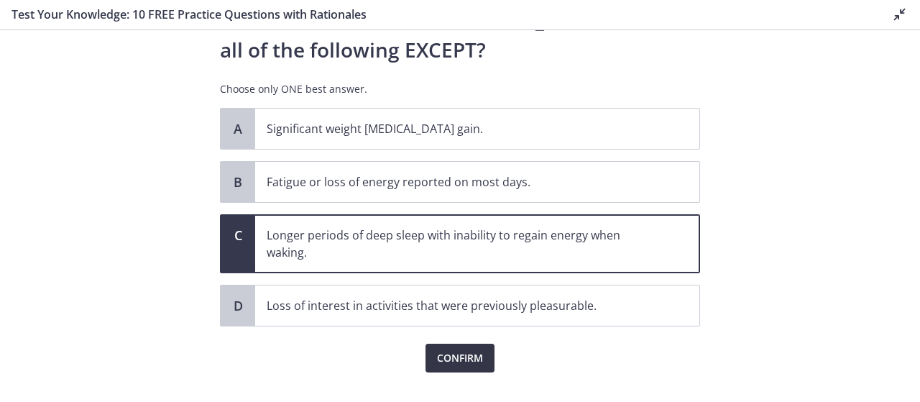
click at [436, 346] on button "Confirm" at bounding box center [459, 357] width 69 height 29
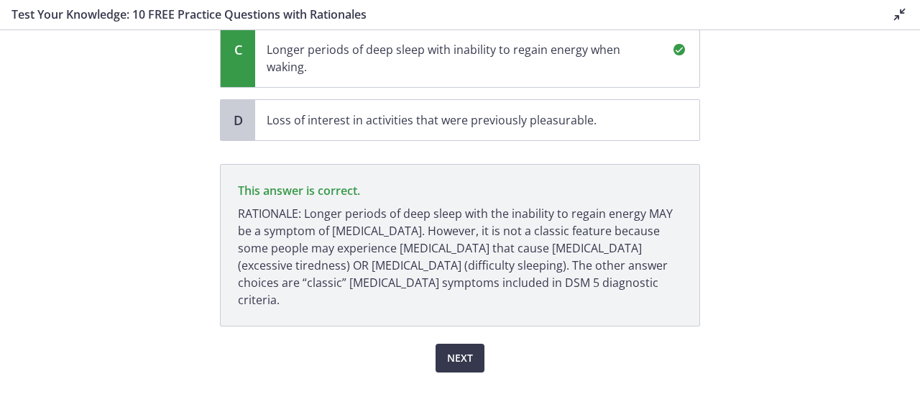
scroll to position [268, 0]
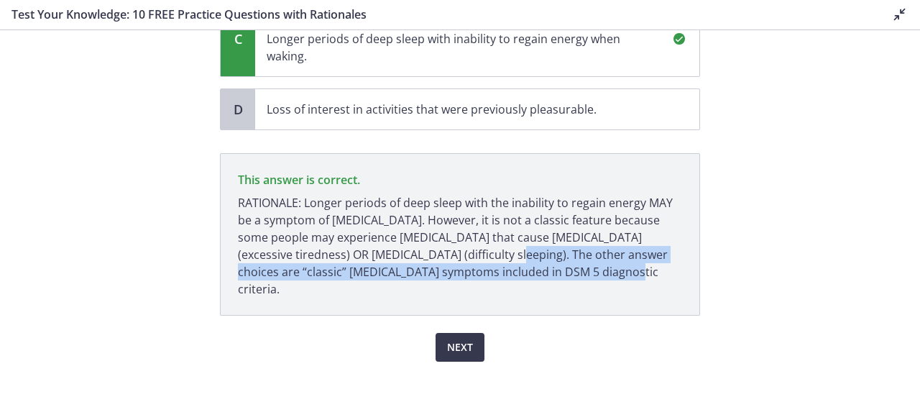
drag, startPoint x: 468, startPoint y: 254, endPoint x: 568, endPoint y: 264, distance: 101.1
click at [568, 264] on p "RATIONALE: Longer periods of deep sleep with the inability to regain energy MAY…" at bounding box center [460, 245] width 444 height 103
click at [471, 333] on button "Next" at bounding box center [459, 347] width 49 height 29
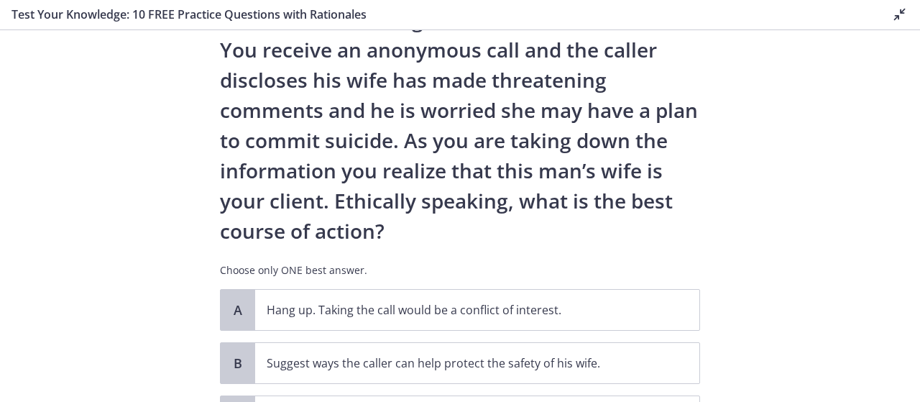
scroll to position [0, 0]
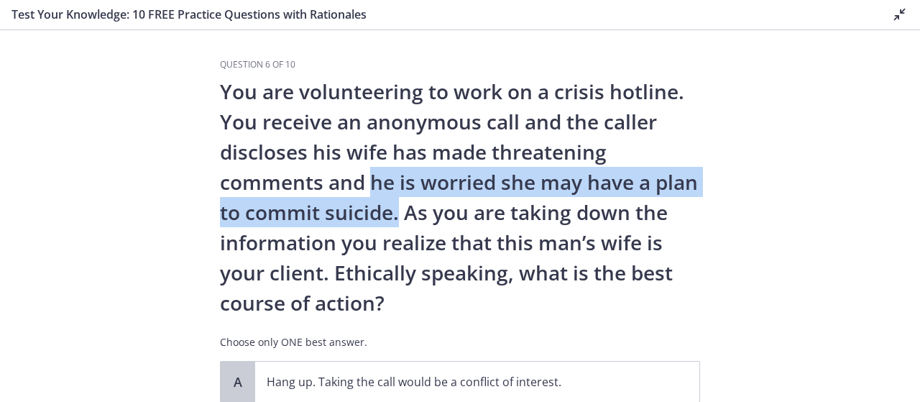
drag, startPoint x: 374, startPoint y: 182, endPoint x: 395, endPoint y: 212, distance: 36.7
click at [390, 216] on p "You are volunteering to work on a crisis hotline. You receive an anonymous call…" at bounding box center [460, 196] width 480 height 241
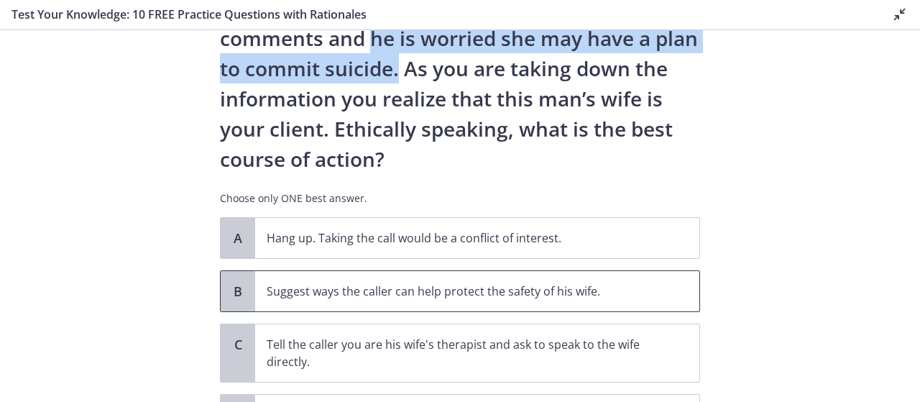
scroll to position [216, 0]
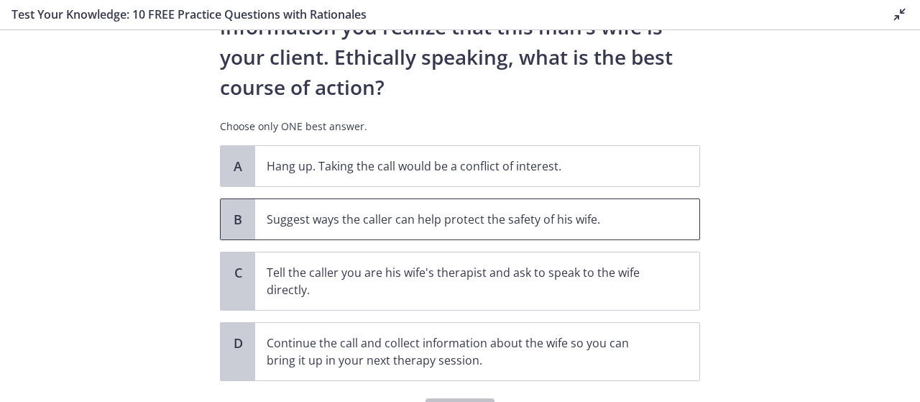
click at [460, 206] on span "Suggest ways the caller can help protect the safety of his wife." at bounding box center [477, 219] width 444 height 40
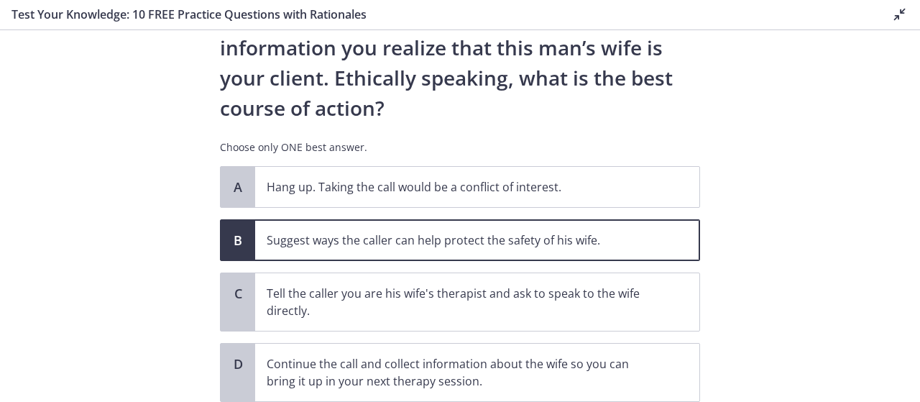
scroll to position [298, 0]
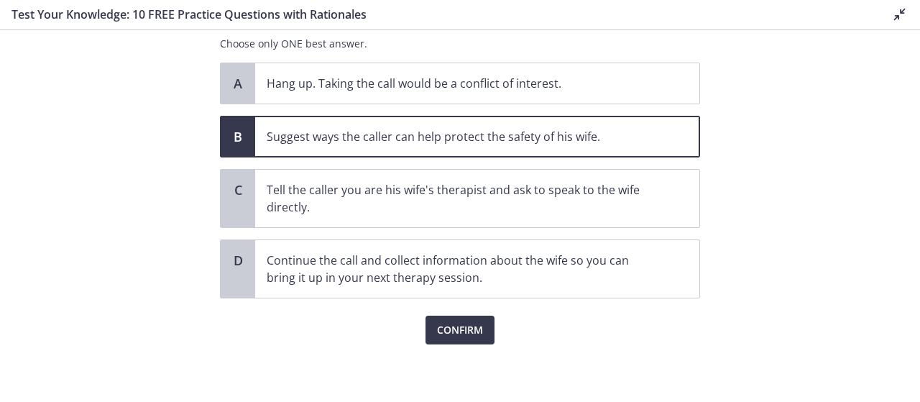
drag, startPoint x: 760, startPoint y: 161, endPoint x: 764, endPoint y: 181, distance: 20.4
drag, startPoint x: 764, startPoint y: 181, endPoint x: 808, endPoint y: 142, distance: 59.1
click at [808, 142] on section "Question 6 of 10 You are volunteering to work on a crisis hotline. You receive …" at bounding box center [460, 215] width 920 height 371
click at [437, 317] on button "Confirm" at bounding box center [459, 329] width 69 height 29
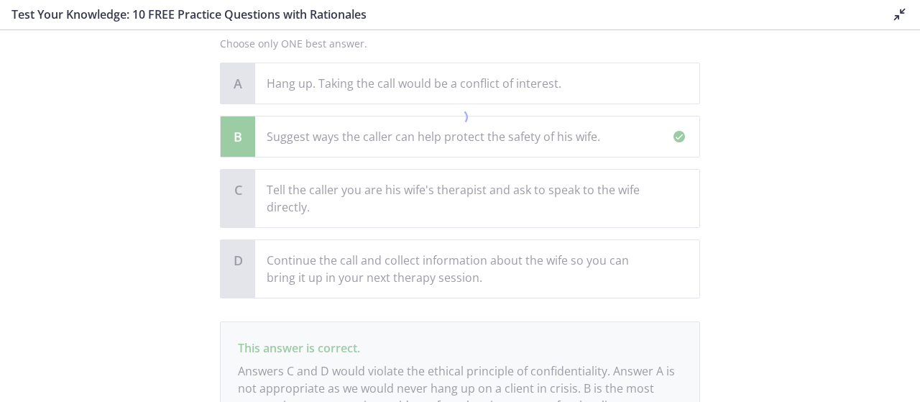
scroll to position [432, 0]
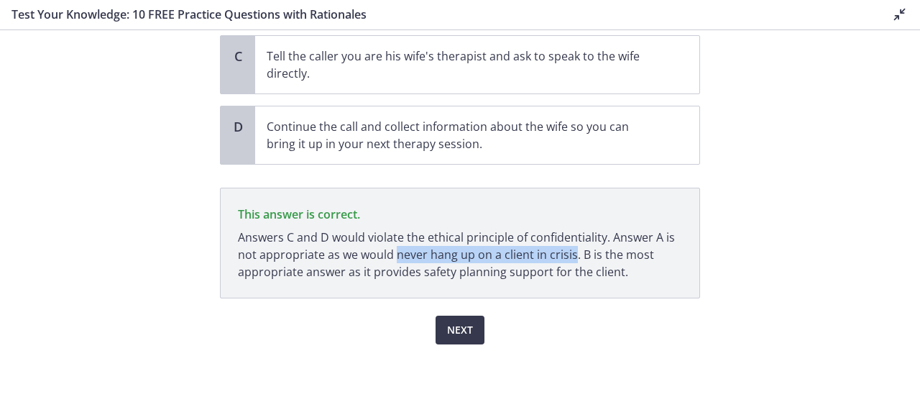
drag, startPoint x: 390, startPoint y: 258, endPoint x: 568, endPoint y: 251, distance: 177.6
click at [568, 251] on p "Answers C and D would violate the ethical principle of confidentiality. Answer …" at bounding box center [460, 254] width 444 height 52
drag, startPoint x: 647, startPoint y: 140, endPoint x: 600, endPoint y: 115, distance: 53.7
click at [634, 135] on p "Continue the call and collect information about the wife so you can bring it up…" at bounding box center [463, 135] width 392 height 34
click at [447, 330] on span "Next" at bounding box center [460, 329] width 26 height 17
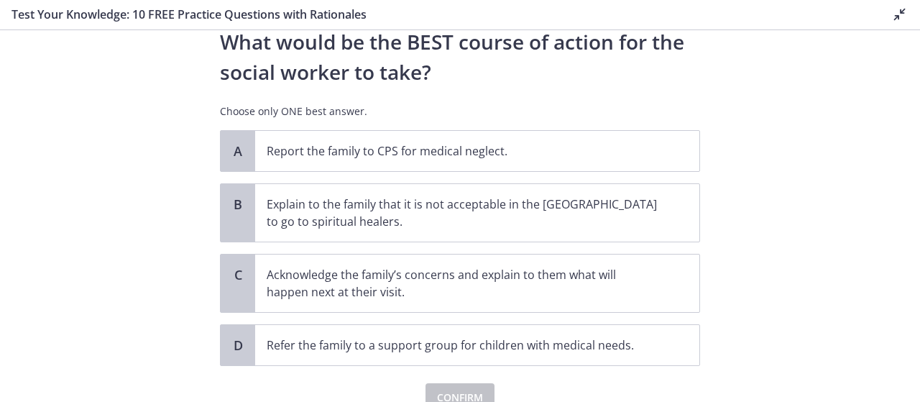
scroll to position [374, 0]
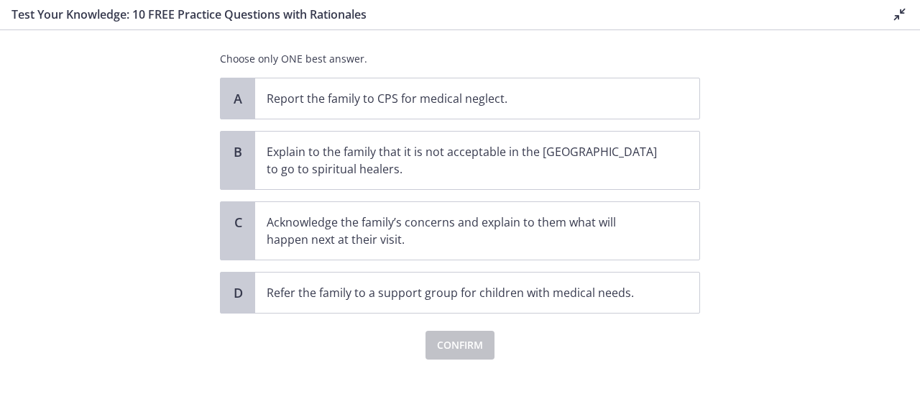
drag, startPoint x: 451, startPoint y: 234, endPoint x: 65, endPoint y: 228, distance: 385.9
click at [65, 228] on section "Question 7 of 10 A family who has just immigrated to [GEOGRAPHIC_DATA] from [GE…" at bounding box center [460, 215] width 920 height 371
drag, startPoint x: 65, startPoint y: 228, endPoint x: 481, endPoint y: 225, distance: 415.3
click at [481, 225] on p "Acknowledge the family’s concerns and explain to them what will happen next at …" at bounding box center [463, 230] width 392 height 34
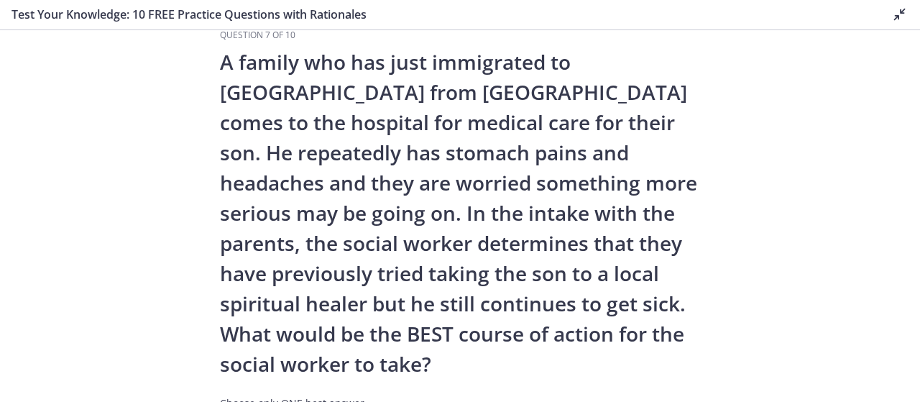
scroll to position [0, 0]
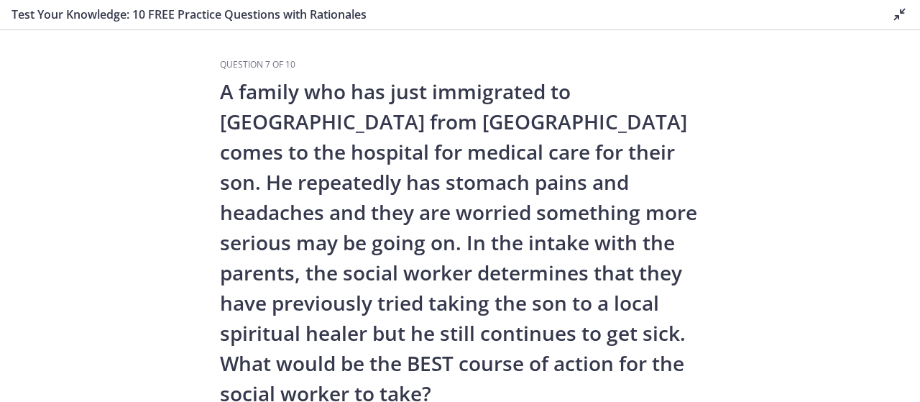
drag, startPoint x: 919, startPoint y: 272, endPoint x: 529, endPoint y: 152, distance: 408.4
click at [529, 152] on div "Question 7 of 10 A family who has just immigrated to [GEOGRAPHIC_DATA] from [GE…" at bounding box center [460, 396] width 480 height 674
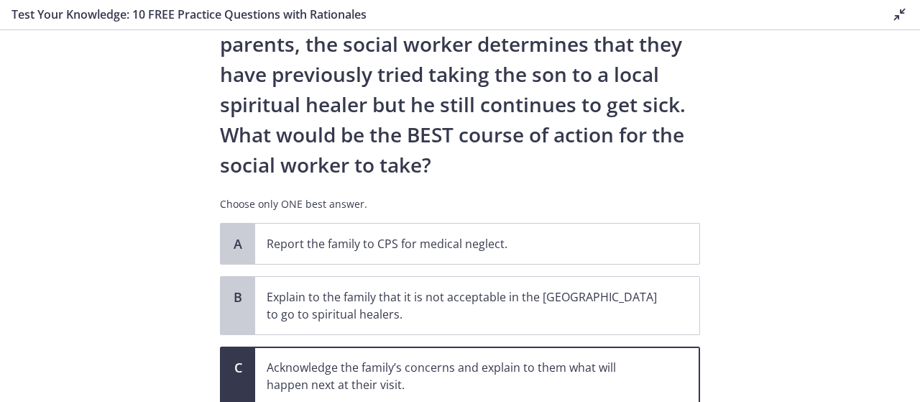
scroll to position [372, 0]
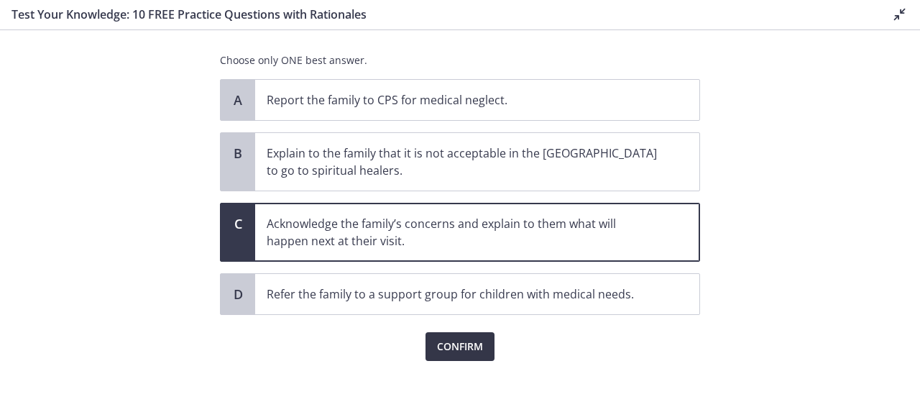
click at [472, 349] on span "Confirm" at bounding box center [460, 346] width 46 height 17
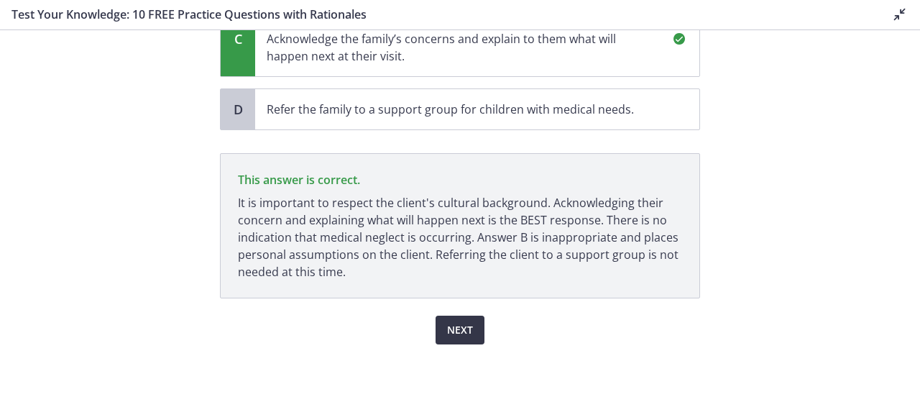
scroll to position [557, 0]
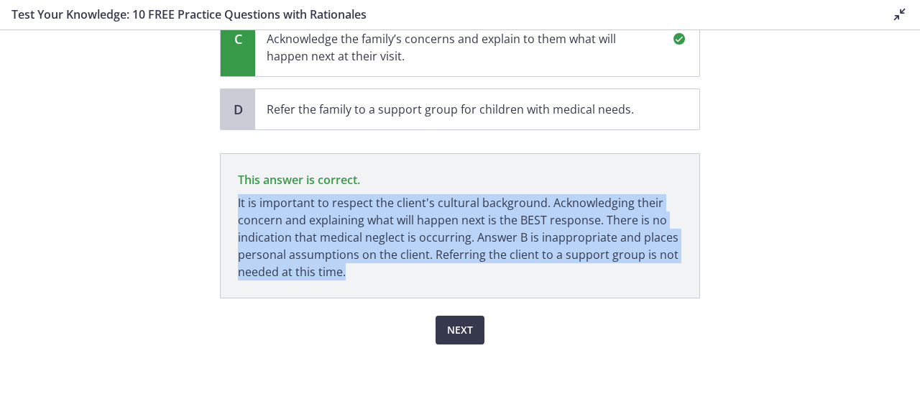
drag, startPoint x: 230, startPoint y: 203, endPoint x: 366, endPoint y: 282, distance: 158.1
click at [364, 282] on p "This answer is correct. It is important to respect the client's cultural backgr…" at bounding box center [460, 225] width 480 height 145
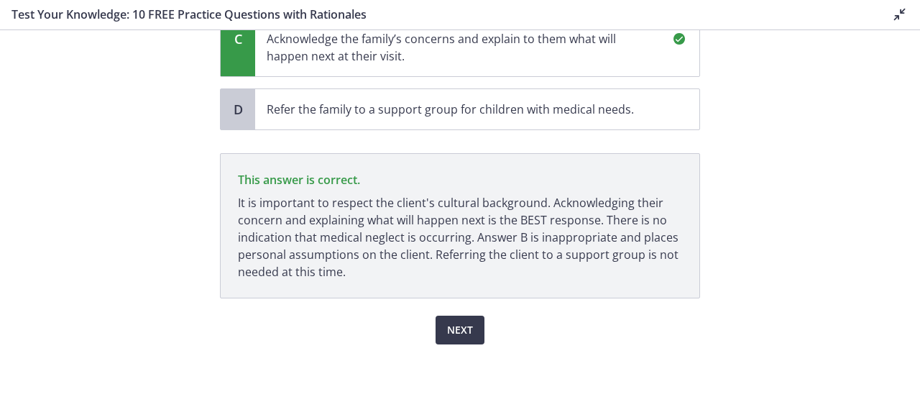
click at [613, 317] on div "Next" at bounding box center [460, 321] width 480 height 46
click at [462, 330] on span "Next" at bounding box center [460, 329] width 26 height 17
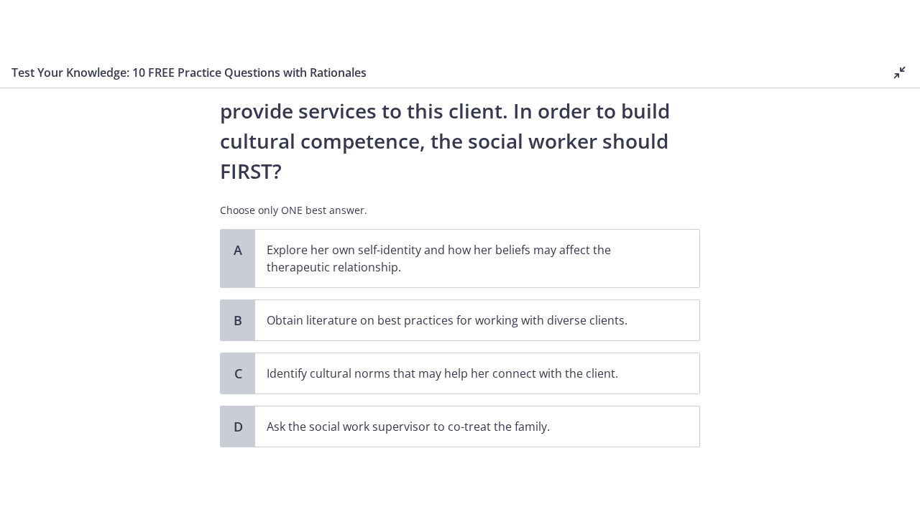
scroll to position [287, 0]
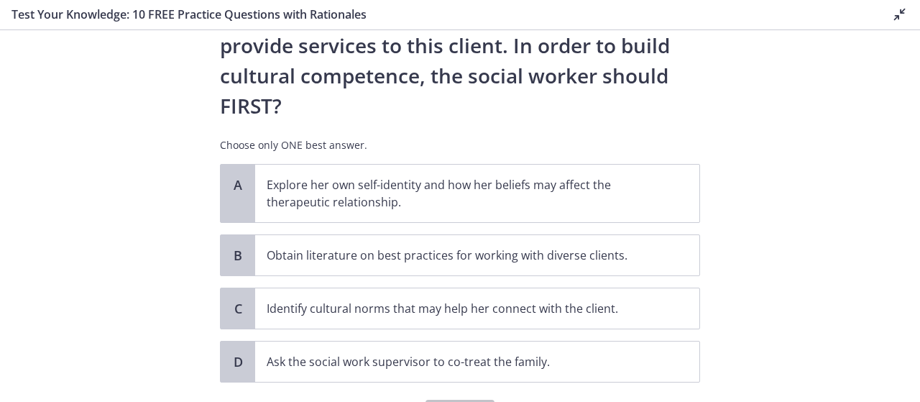
click at [781, 246] on section "Question 8 of 10 A new social worker at a Head Start program has been assigned …" at bounding box center [460, 215] width 920 height 371
drag, startPoint x: 902, startPoint y: 19, endPoint x: 633, endPoint y: 8, distance: 269.0
click at [633, 11] on h3 "Test Your Knowledge: 10 FREE Practice Questions with Rationales" at bounding box center [439, 14] width 857 height 17
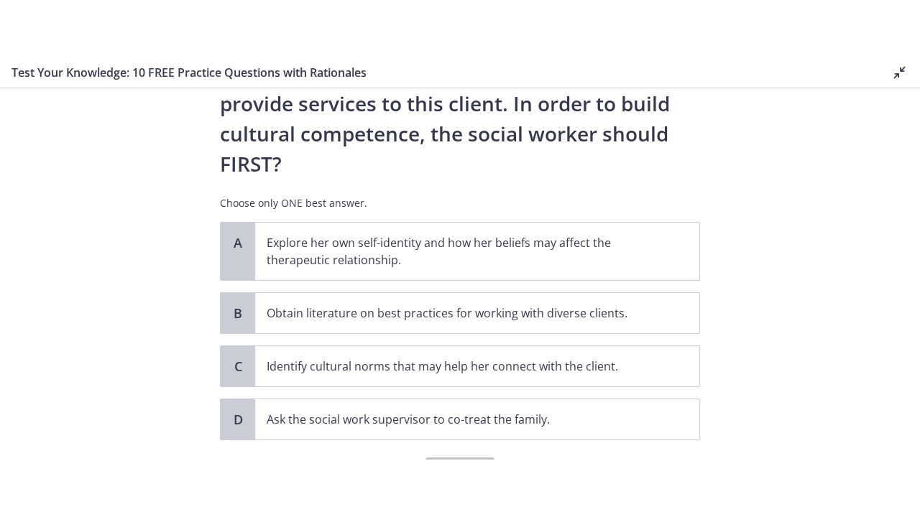
scroll to position [195, 0]
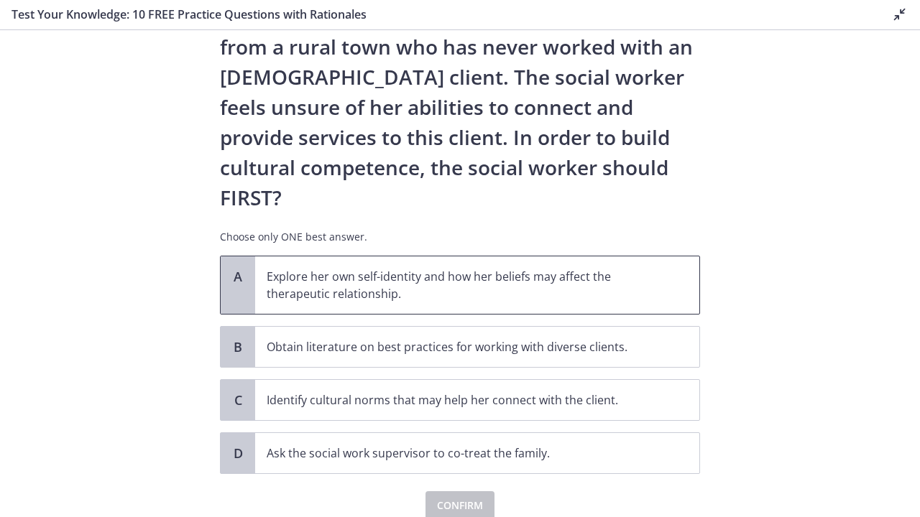
click at [408, 268] on p "Explore her own self-identity and how her beliefs may affect the therapeutic re…" at bounding box center [463, 285] width 392 height 34
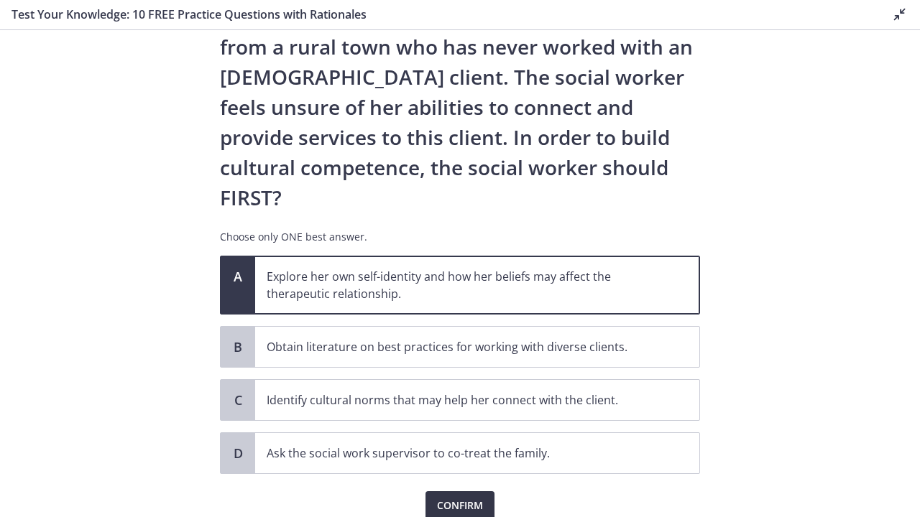
click at [469, 401] on button "Confirm" at bounding box center [459, 505] width 69 height 29
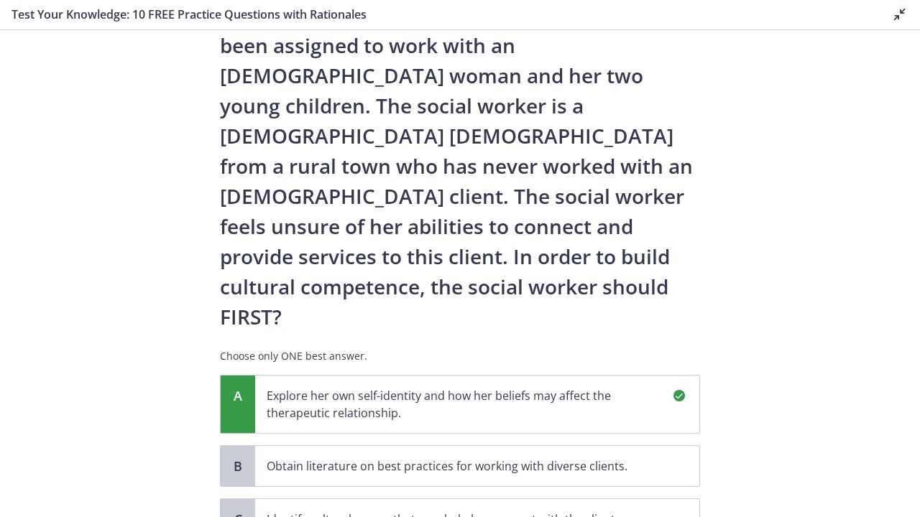
scroll to position [4, 0]
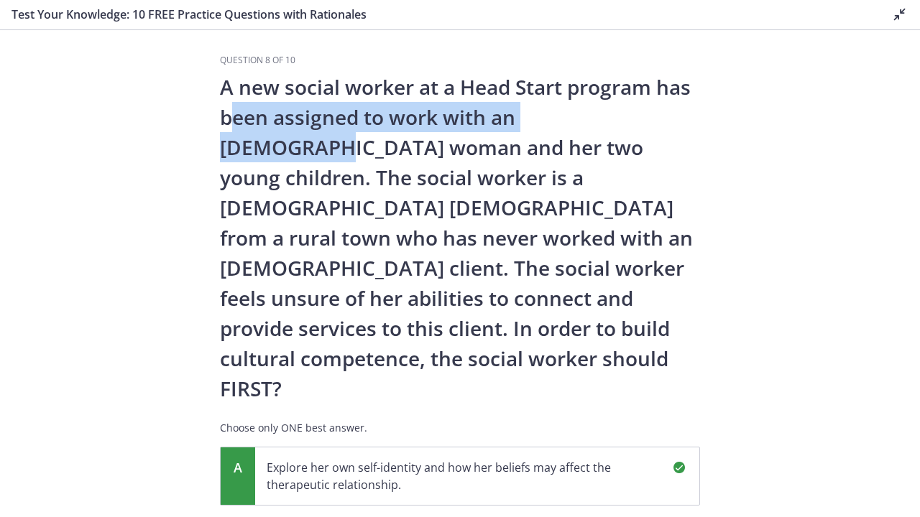
drag, startPoint x: 221, startPoint y: 121, endPoint x: 624, endPoint y: 119, distance: 403.8
click at [624, 119] on p "A new social worker at a Head Start program has been assigned to work with an […" at bounding box center [460, 238] width 480 height 332
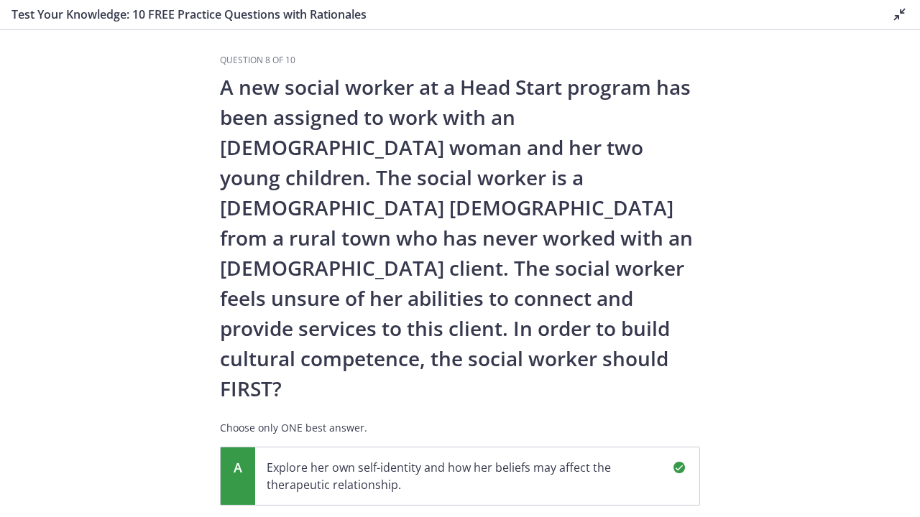
click at [517, 290] on p "A new social worker at a Head Start program has been assigned to work with an […" at bounding box center [460, 238] width 480 height 332
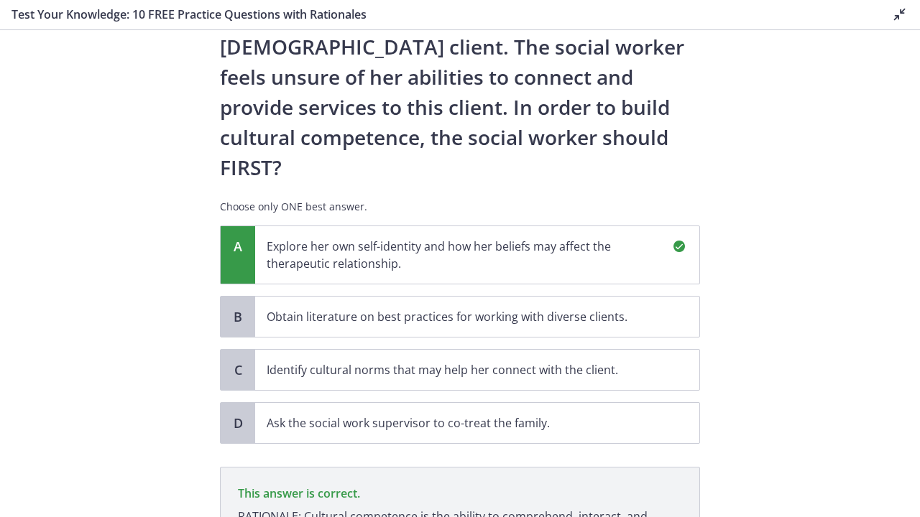
scroll to position [364, 0]
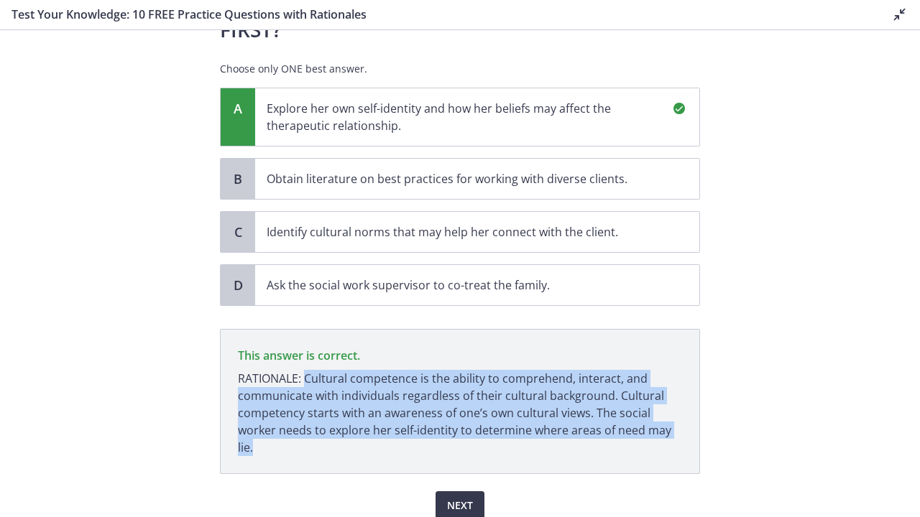
drag, startPoint x: 302, startPoint y: 319, endPoint x: 364, endPoint y: 393, distance: 96.4
click at [364, 393] on p "RATIONALE: Cultural competence is the ability to comprehend, interact, and comm…" at bounding box center [460, 413] width 444 height 86
click at [298, 392] on p "RATIONALE: Cultural competence is the ability to comprehend, interact, and comm…" at bounding box center [460, 413] width 444 height 86
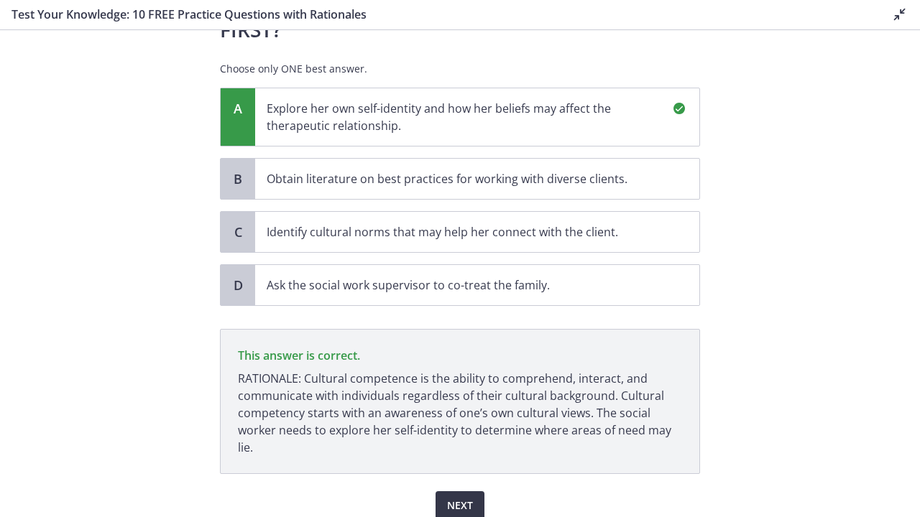
click at [456, 401] on button "Next" at bounding box center [459, 505] width 49 height 29
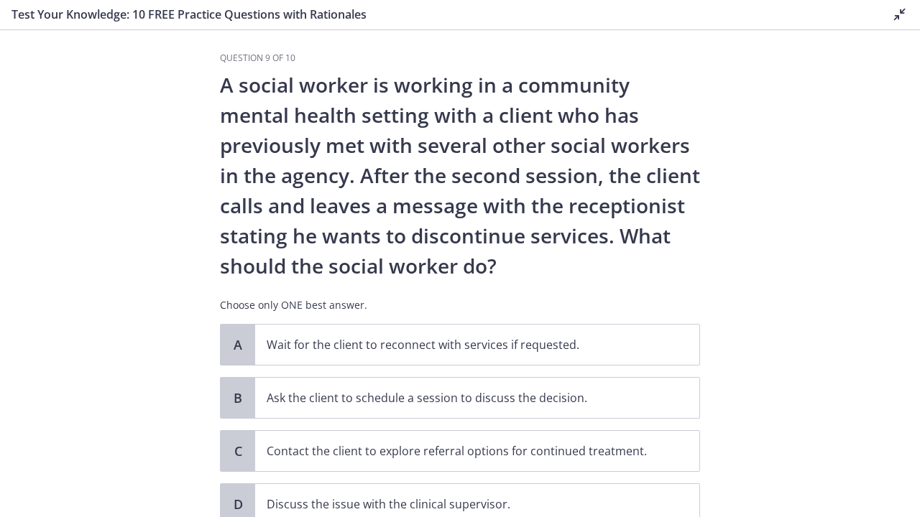
scroll to position [0, 0]
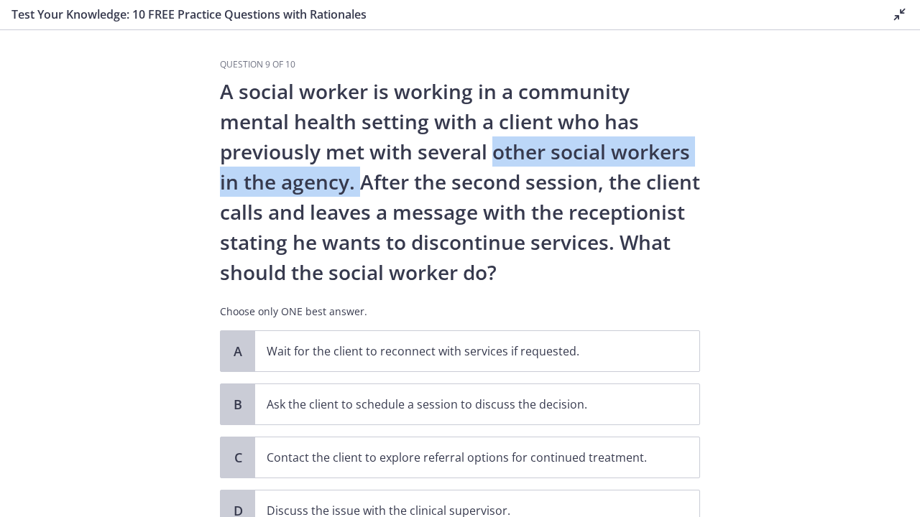
drag, startPoint x: 485, startPoint y: 154, endPoint x: 352, endPoint y: 194, distance: 138.9
click at [352, 194] on p "A social worker is working in a community mental health setting with a client w…" at bounding box center [460, 181] width 480 height 211
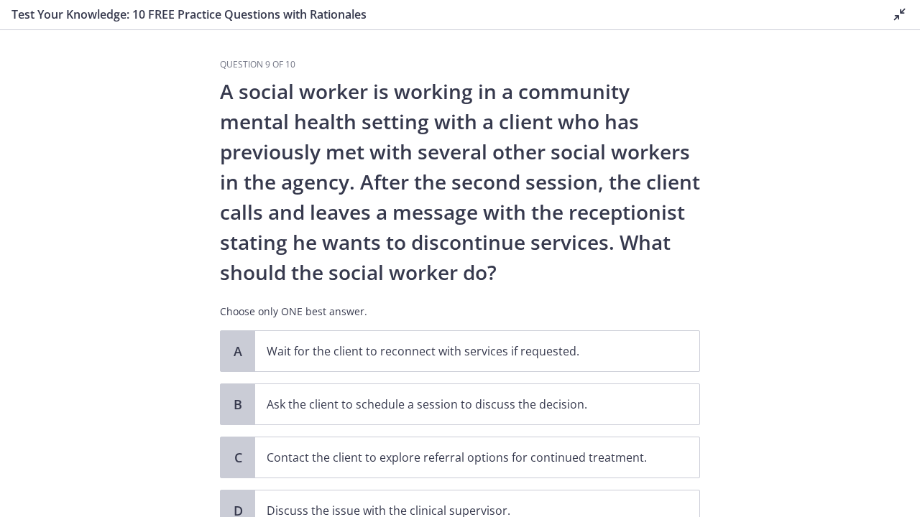
click at [741, 236] on section "Question 9 of 10 A social worker is working in a community mental health settin…" at bounding box center [460, 273] width 920 height 487
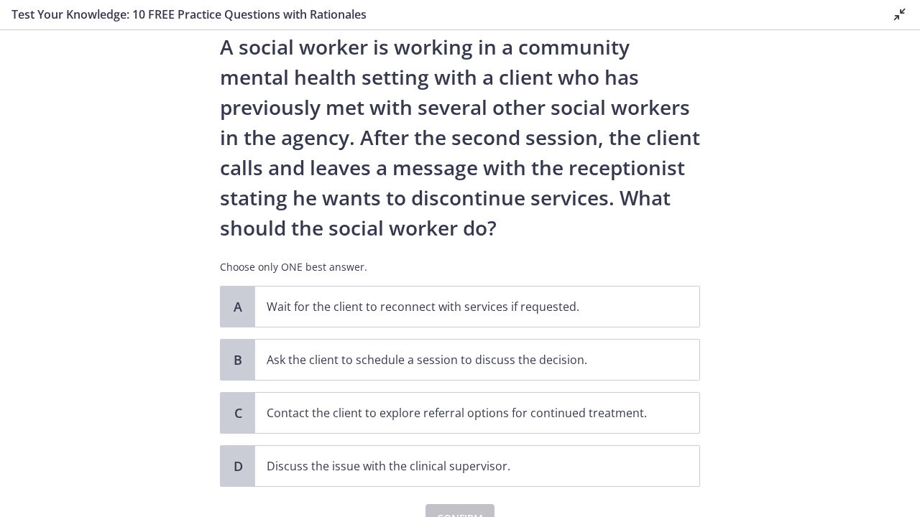
scroll to position [72, 0]
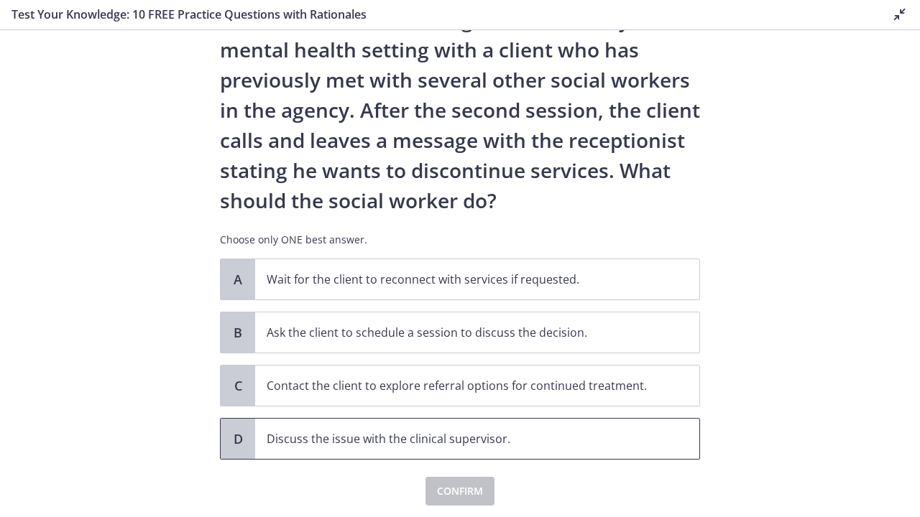
click at [551, 401] on p "Discuss the issue with the clinical supervisor." at bounding box center [463, 438] width 392 height 17
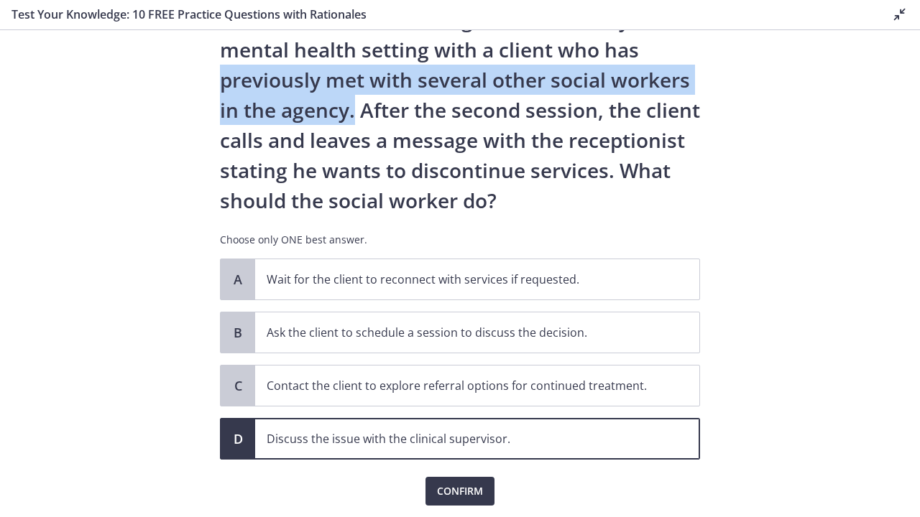
drag, startPoint x: 214, startPoint y: 82, endPoint x: 347, endPoint y: 105, distance: 134.9
click at [347, 105] on div "Question 9 of 10 A social worker is working in a community mental health settin…" at bounding box center [459, 216] width 503 height 458
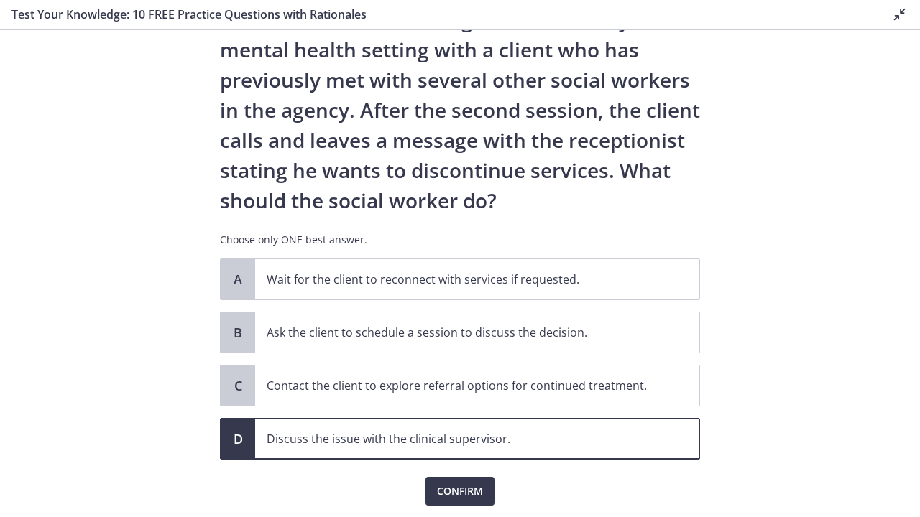
click at [275, 401] on div "Confirm" at bounding box center [460, 483] width 480 height 46
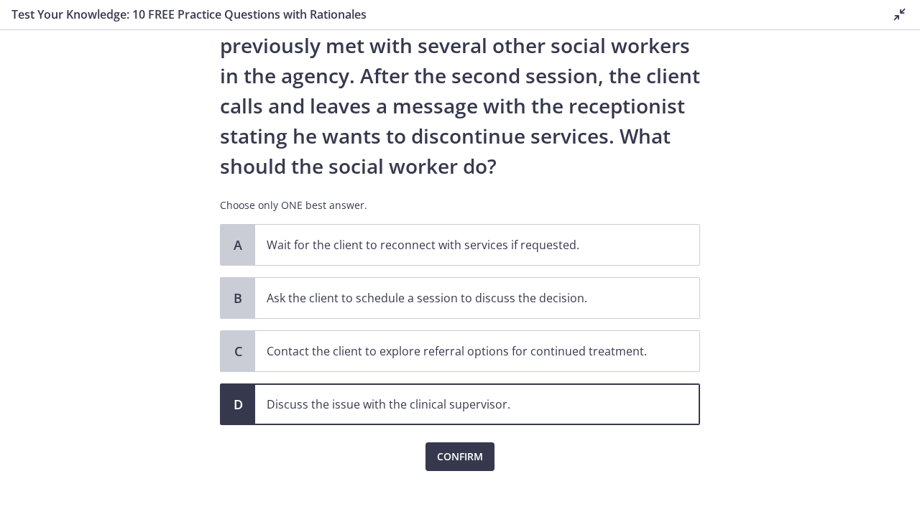
scroll to position [118, 0]
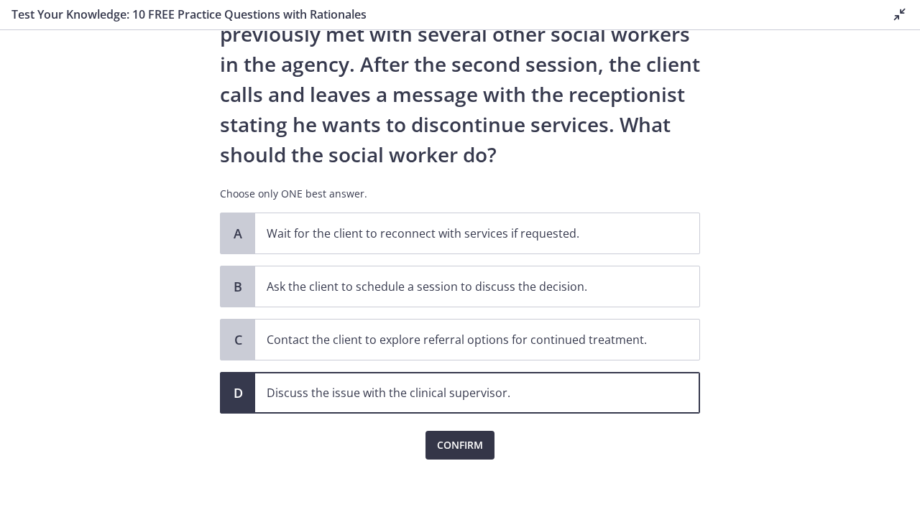
click at [454, 401] on span "Confirm" at bounding box center [460, 445] width 46 height 17
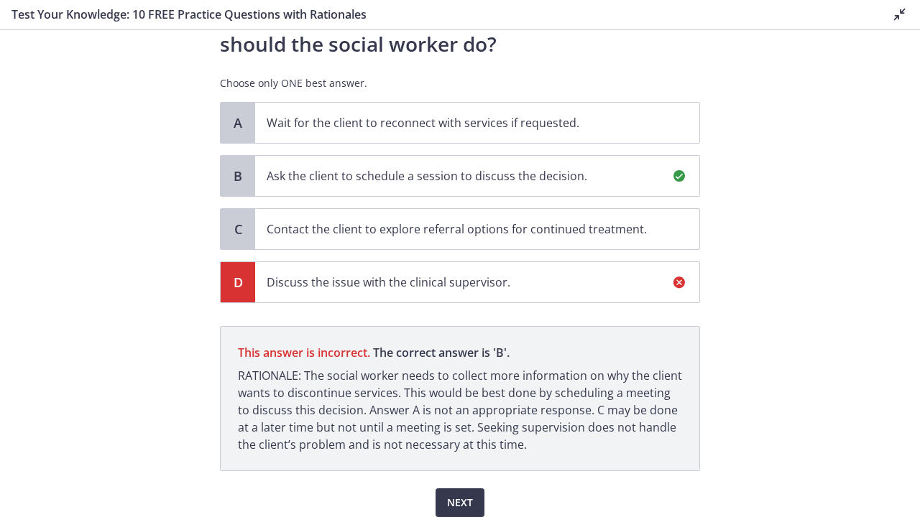
scroll to position [286, 0]
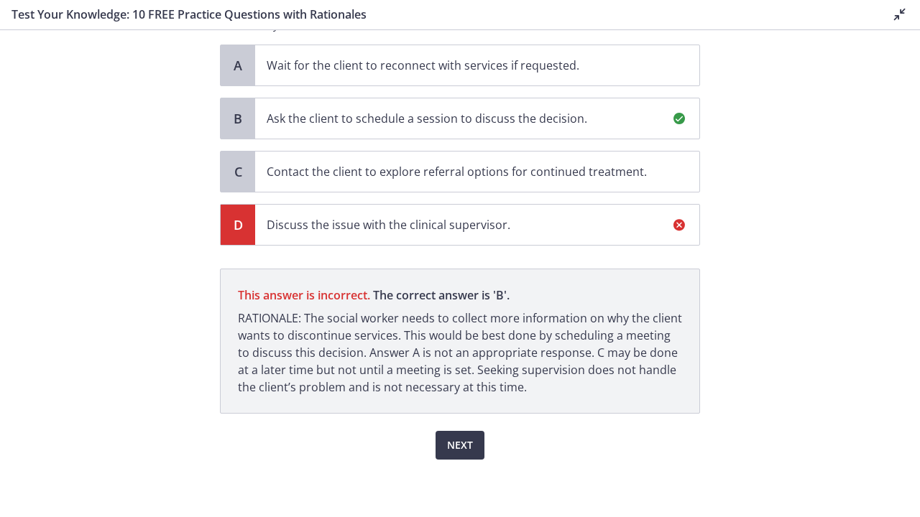
drag, startPoint x: 301, startPoint y: 319, endPoint x: 514, endPoint y: 396, distance: 226.2
click at [514, 396] on p "This answer is incorrect. The correct answer is ' B ' RATIONALE: The social wor…" at bounding box center [460, 341] width 480 height 145
click at [598, 401] on p "This answer is incorrect. The correct answer is ' B ' RATIONALE: The social wor…" at bounding box center [460, 341] width 480 height 145
click at [472, 401] on button "Next" at bounding box center [459, 445] width 49 height 29
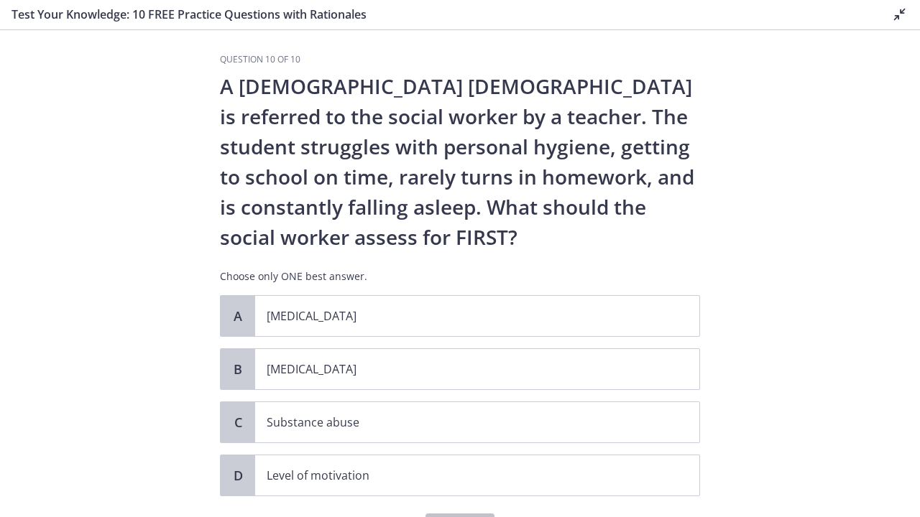
scroll to position [0, 0]
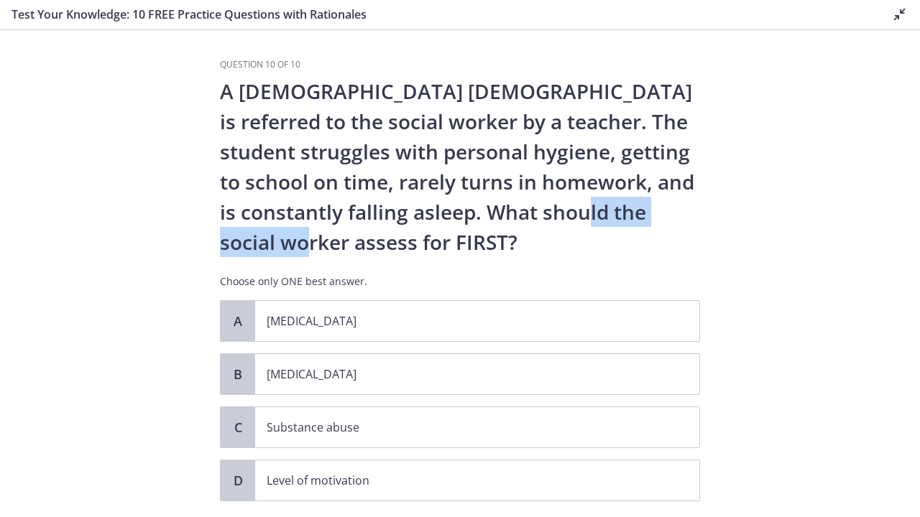
drag, startPoint x: 221, startPoint y: 245, endPoint x: 371, endPoint y: 241, distance: 150.9
click at [371, 241] on p "A [DEMOGRAPHIC_DATA] [DEMOGRAPHIC_DATA] is referred to the social worker by a t…" at bounding box center [460, 166] width 480 height 181
click at [691, 185] on p "A [DEMOGRAPHIC_DATA] [DEMOGRAPHIC_DATA] is referred to the social worker by a t…" at bounding box center [460, 166] width 480 height 181
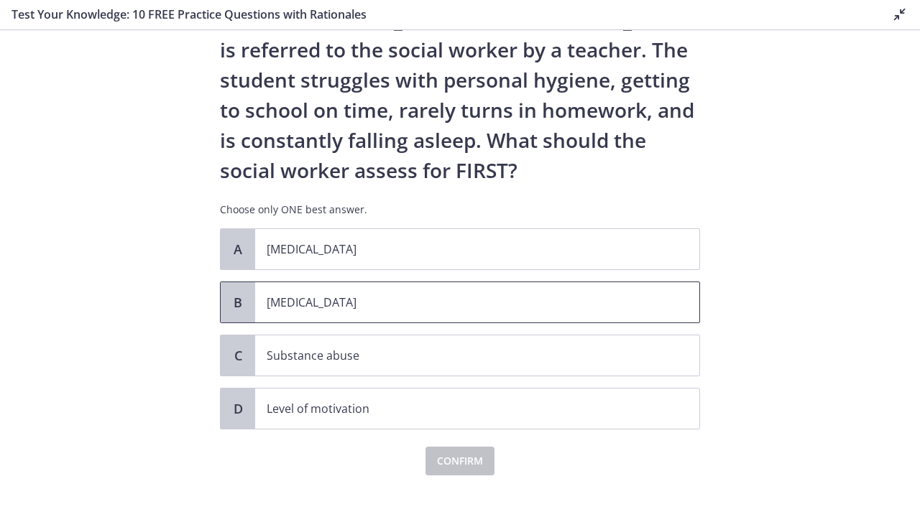
click at [337, 287] on span "[MEDICAL_DATA]" at bounding box center [477, 302] width 444 height 40
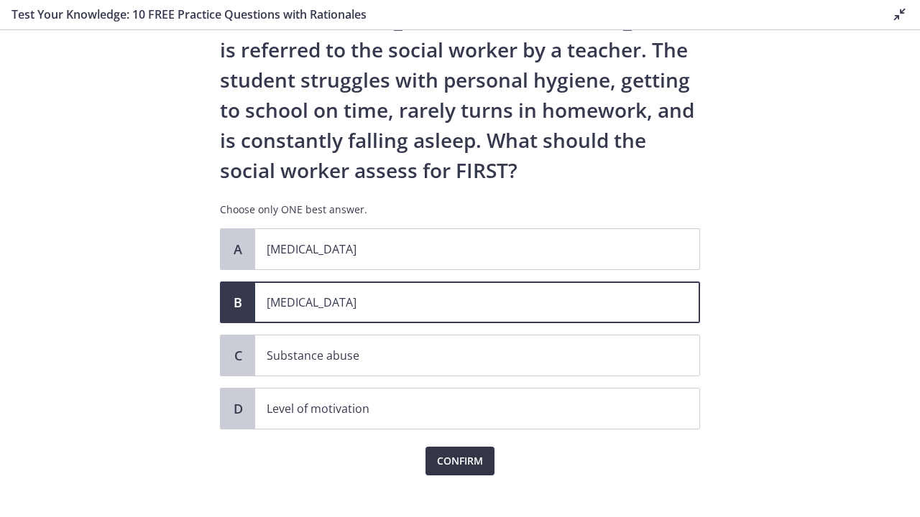
click at [474, 401] on span "Confirm" at bounding box center [460, 461] width 46 height 17
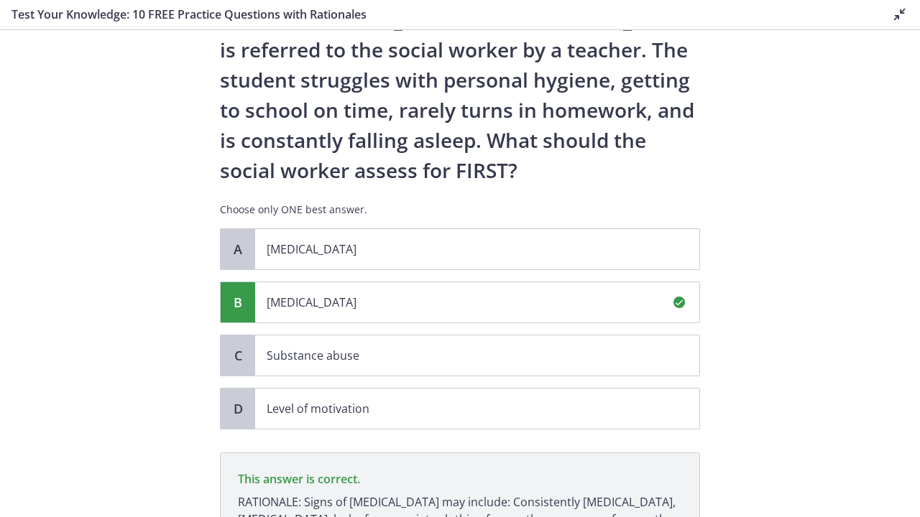
scroll to position [256, 0]
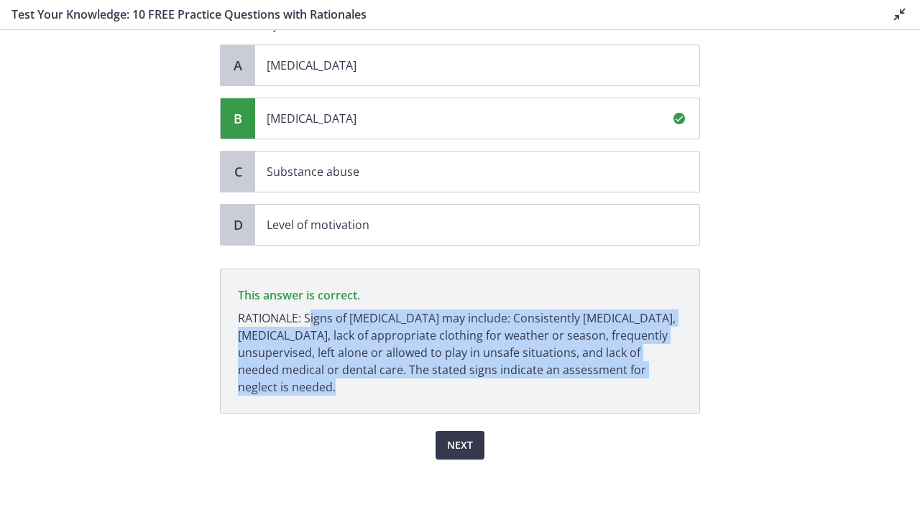
drag, startPoint x: 303, startPoint y: 318, endPoint x: 288, endPoint y: 310, distance: 17.4
click at [308, 396] on p "This answer is correct. RATIONALE: Signs of [MEDICAL_DATA] may include: Consist…" at bounding box center [460, 341] width 480 height 145
drag, startPoint x: 295, startPoint y: 323, endPoint x: 307, endPoint y: 371, distance: 49.5
click at [294, 389] on p "RATIONALE: Signs of [MEDICAL_DATA] may include: Consistently [MEDICAL_DATA], [M…" at bounding box center [460, 353] width 444 height 86
click at [854, 366] on section "Question 10 of 10 A [DEMOGRAPHIC_DATA] [DEMOGRAPHIC_DATA] is referred to the so…" at bounding box center [460, 273] width 920 height 487
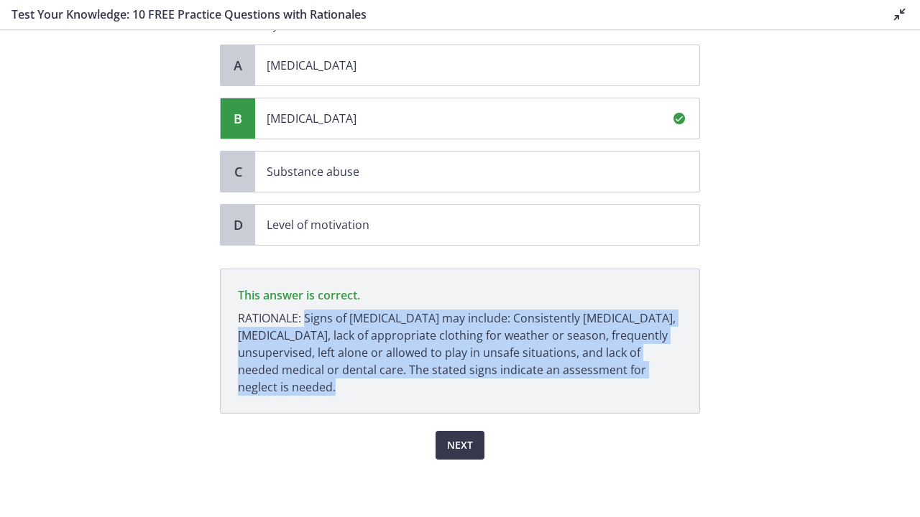
drag, startPoint x: 300, startPoint y: 320, endPoint x: 306, endPoint y: 407, distance: 87.1
click at [306, 401] on p "This answer is correct. RATIONALE: Signs of [MEDICAL_DATA] may include: Consist…" at bounding box center [460, 341] width 480 height 145
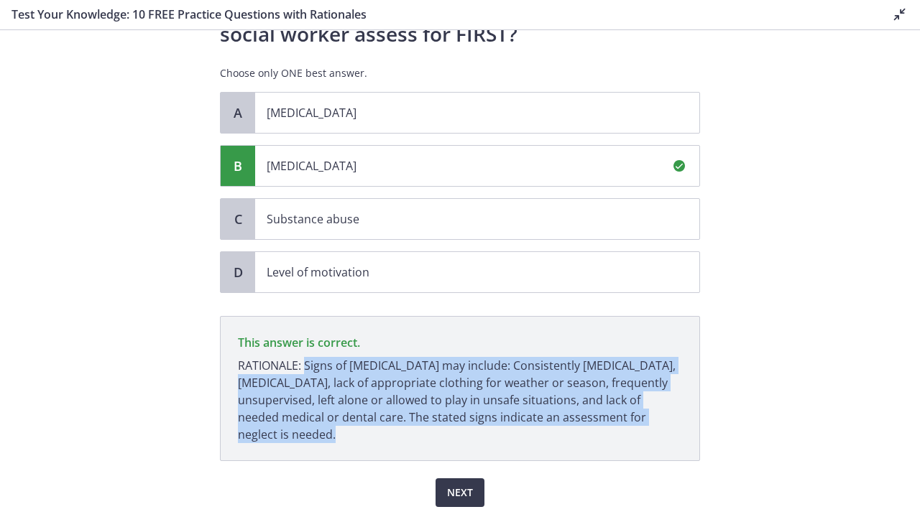
scroll to position [216, 0]
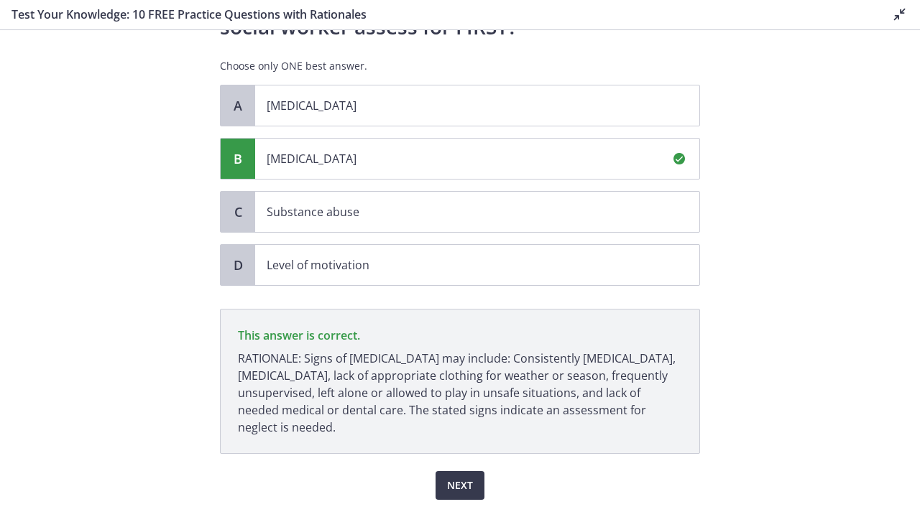
click at [814, 343] on section "Question 10 of 10 A [DEMOGRAPHIC_DATA] [DEMOGRAPHIC_DATA] is referred to the so…" at bounding box center [460, 273] width 920 height 487
click at [463, 401] on span "Next" at bounding box center [460, 485] width 26 height 17
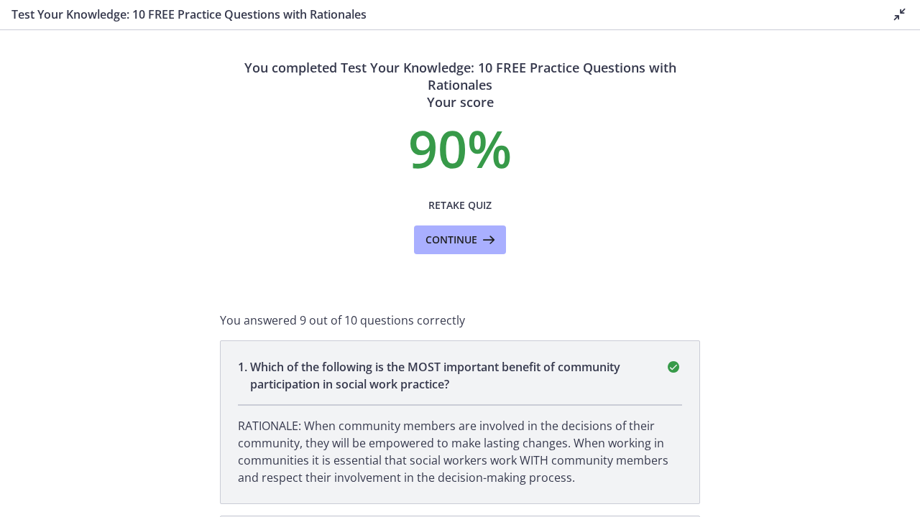
click at [905, 12] on icon at bounding box center [899, 14] width 17 height 17
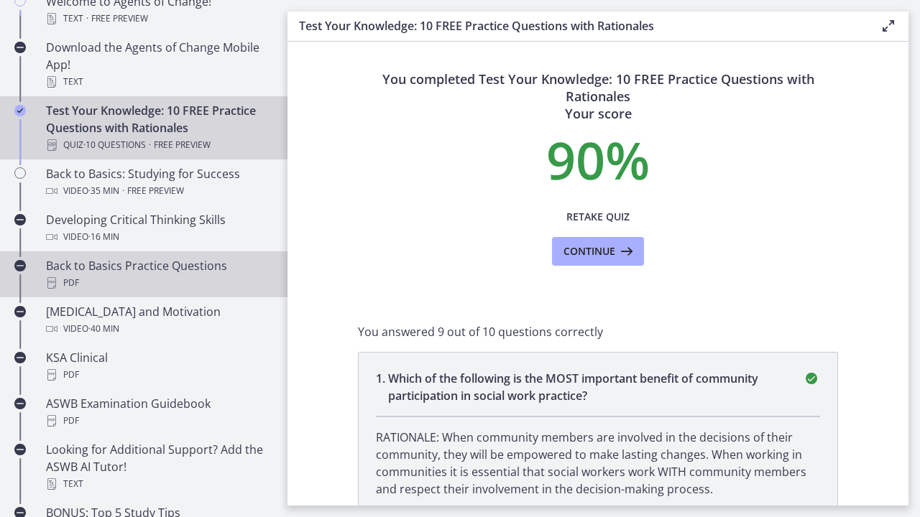
scroll to position [359, 0]
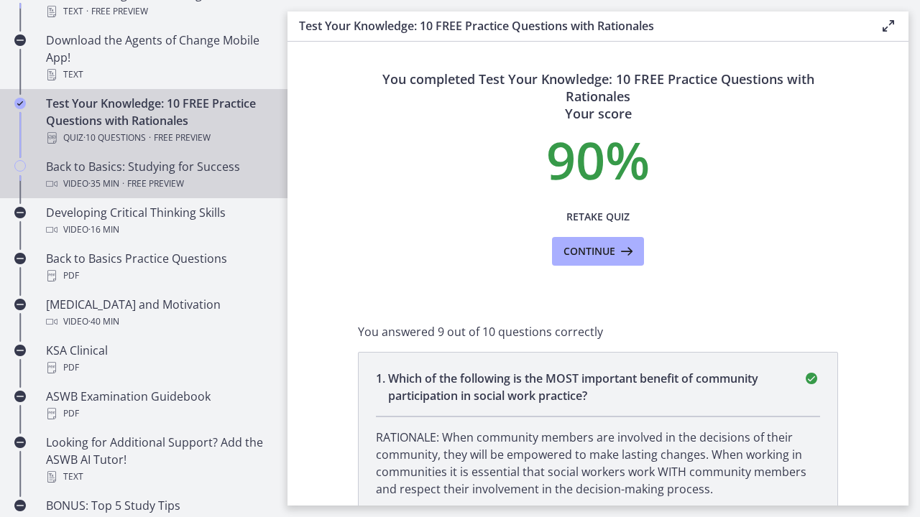
click at [144, 185] on span "Free preview" at bounding box center [155, 183] width 57 height 17
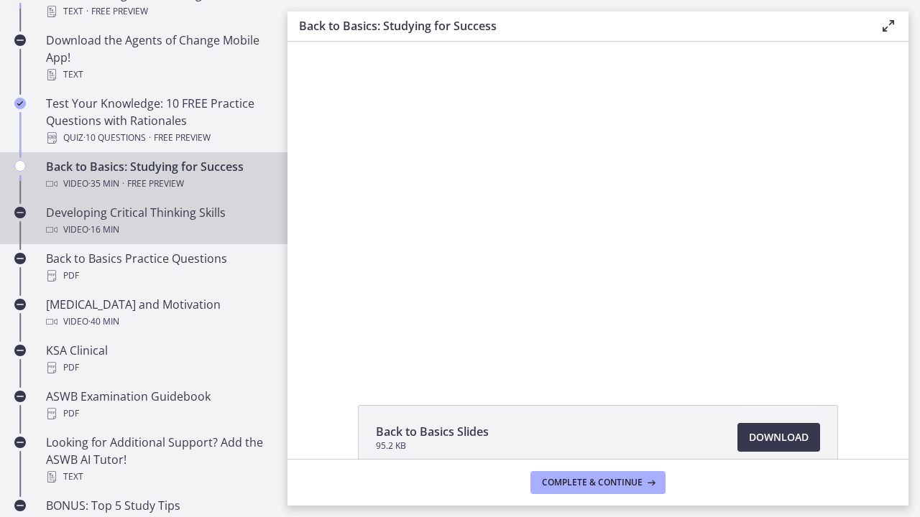
click at [129, 211] on div "Developing Critical Thinking Skills Video · 16 min" at bounding box center [158, 221] width 224 height 34
